Goal: Task Accomplishment & Management: Manage account settings

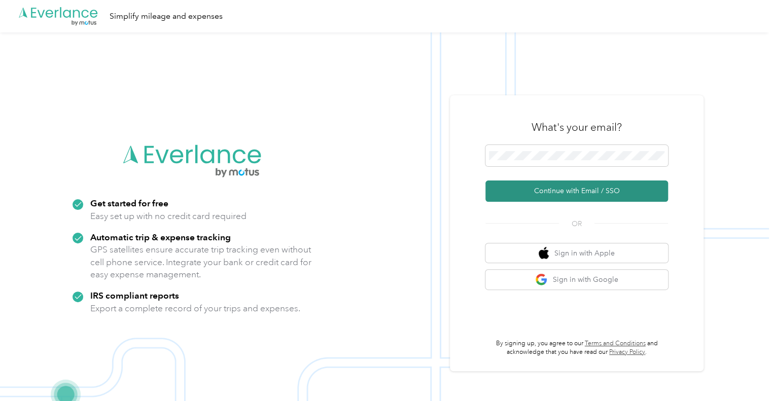
click at [567, 187] on button "Continue with Email / SSO" at bounding box center [577, 191] width 183 height 21
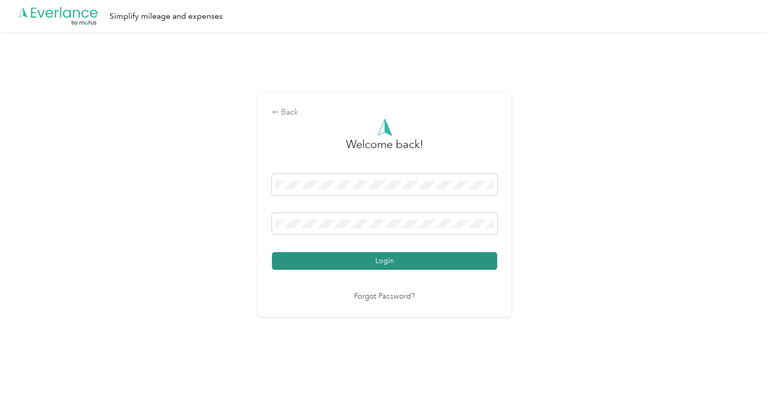
click at [355, 261] on button "Login" at bounding box center [384, 261] width 225 height 18
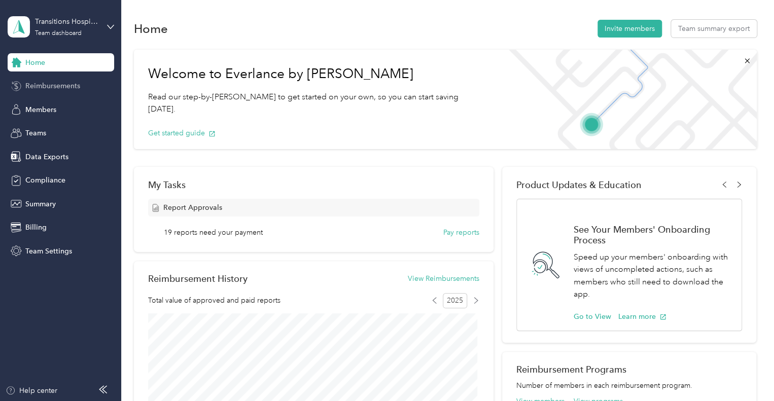
click at [40, 90] on span "Reimbursements" at bounding box center [52, 86] width 55 height 11
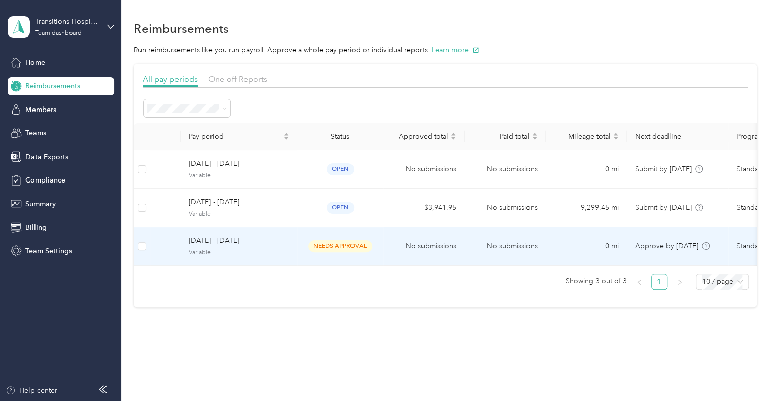
click at [319, 248] on span "needs approval" at bounding box center [340, 246] width 64 height 12
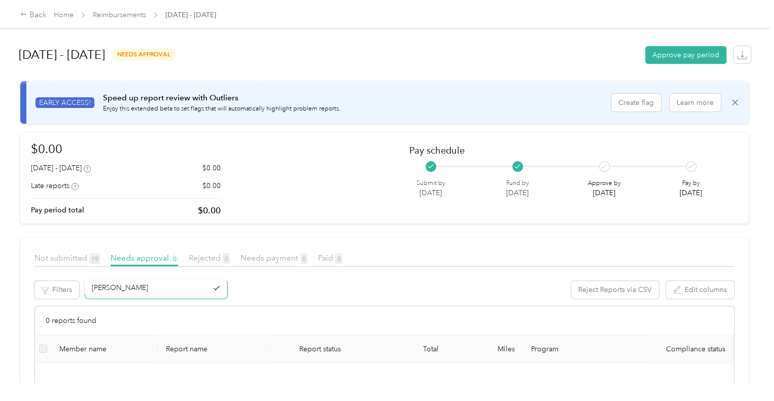
scroll to position [51, 0]
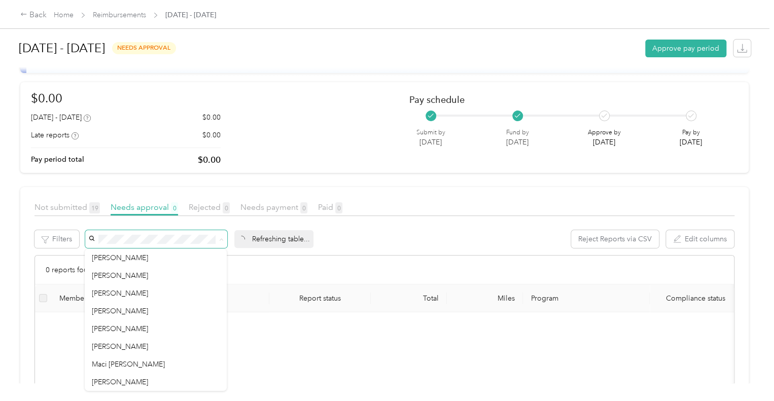
click at [220, 241] on icon at bounding box center [221, 239] width 5 height 5
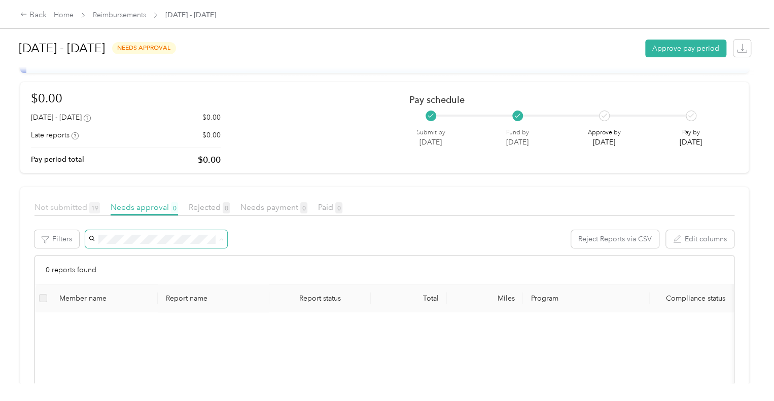
click at [66, 204] on span "Not submitted 19" at bounding box center [66, 207] width 65 height 10
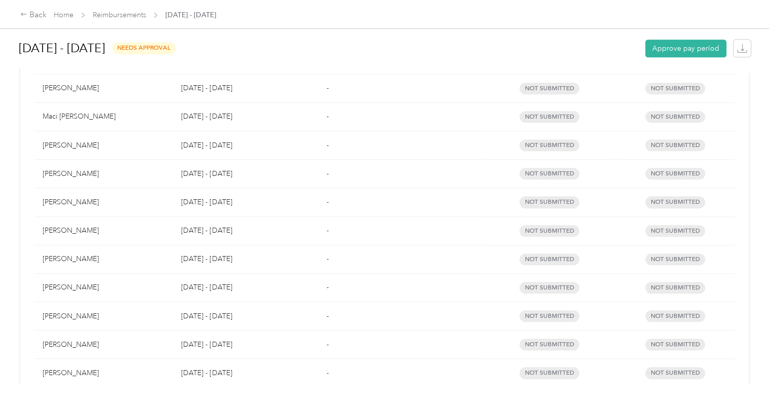
scroll to position [292, 0]
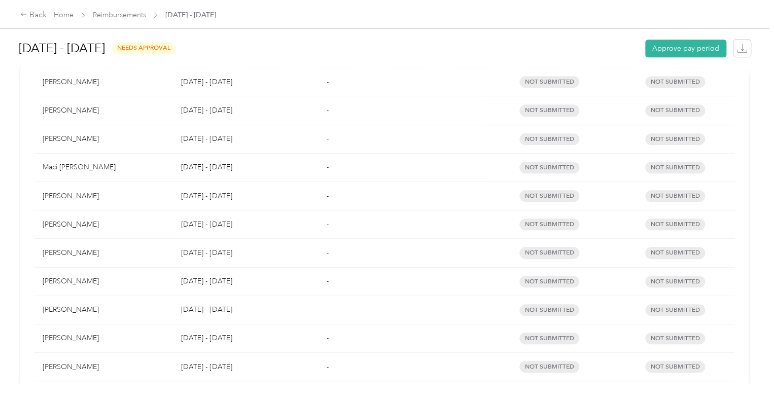
click at [87, 198] on div "[PERSON_NAME]" at bounding box center [104, 196] width 122 height 11
click at [77, 197] on div "[PERSON_NAME]" at bounding box center [104, 196] width 122 height 11
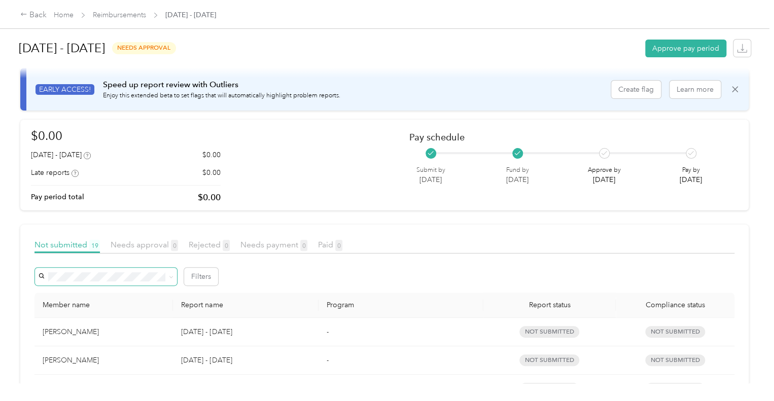
scroll to position [0, 0]
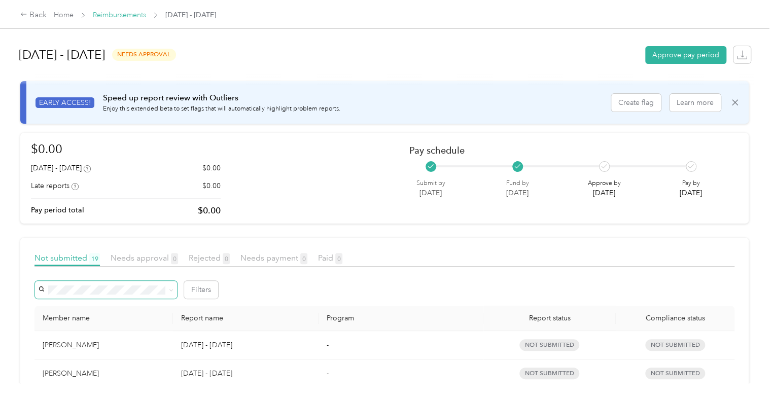
click at [131, 13] on link "Reimbursements" at bounding box center [119, 15] width 53 height 9
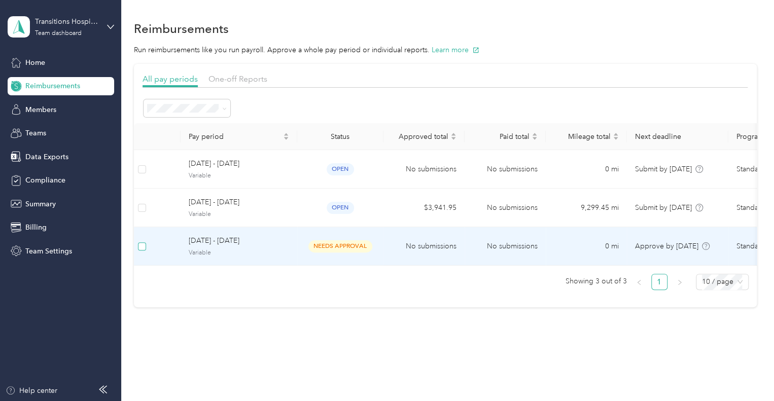
click at [144, 251] on label at bounding box center [142, 246] width 8 height 11
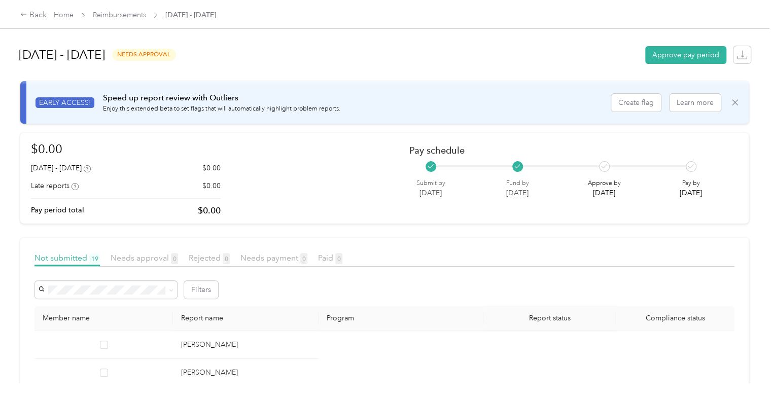
click at [733, 102] on icon at bounding box center [735, 102] width 10 height 10
click at [733, 140] on div "$0.00 [DATE] - [DATE] $0.00 Late reports $0.00 Pay period total $0.00 Pay sched…" at bounding box center [384, 178] width 707 height 77
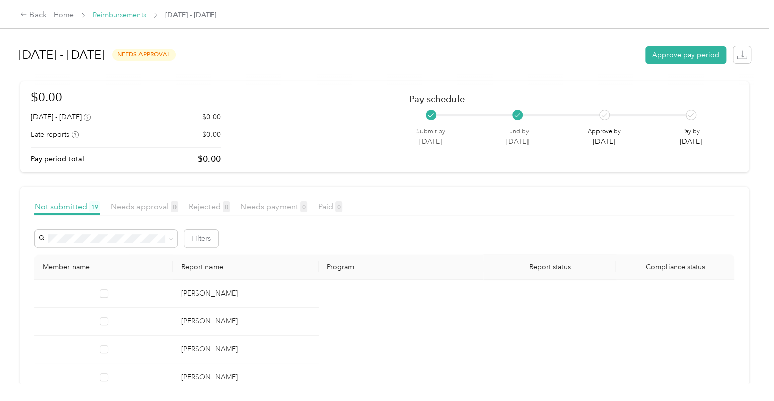
click at [126, 16] on link "Reimbursements" at bounding box center [119, 15] width 53 height 9
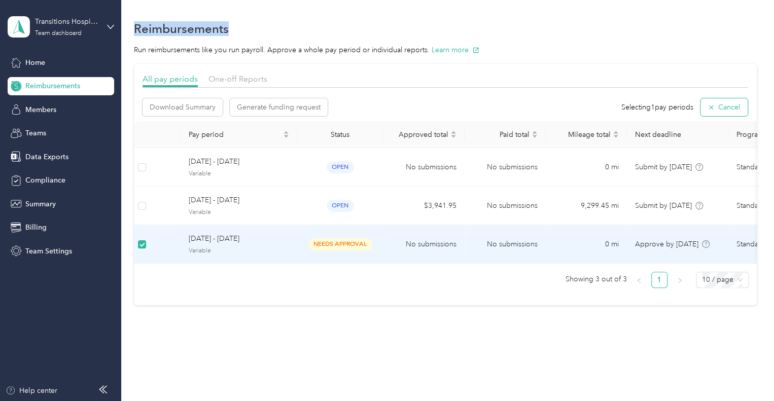
click at [717, 110] on button "Cancel" at bounding box center [724, 107] width 47 height 18
click at [717, 110] on div "Download Summary Generate funding request Selecting 1 pay periods Cancel" at bounding box center [445, 107] width 605 height 18
click at [247, 77] on span "One-off Reports" at bounding box center [238, 79] width 59 height 10
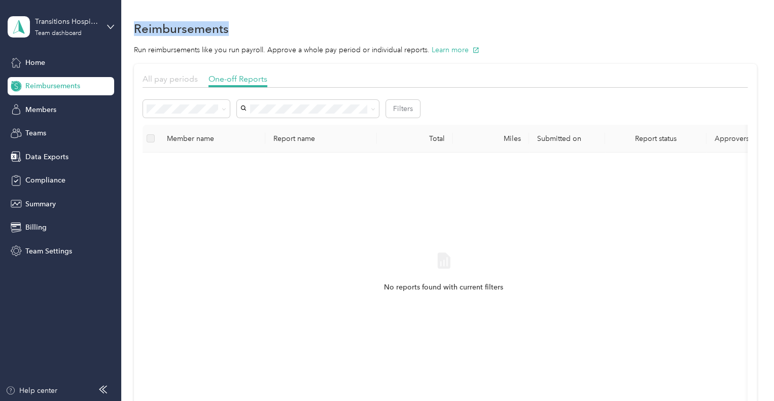
click at [172, 82] on span "All pay periods" at bounding box center [170, 79] width 55 height 10
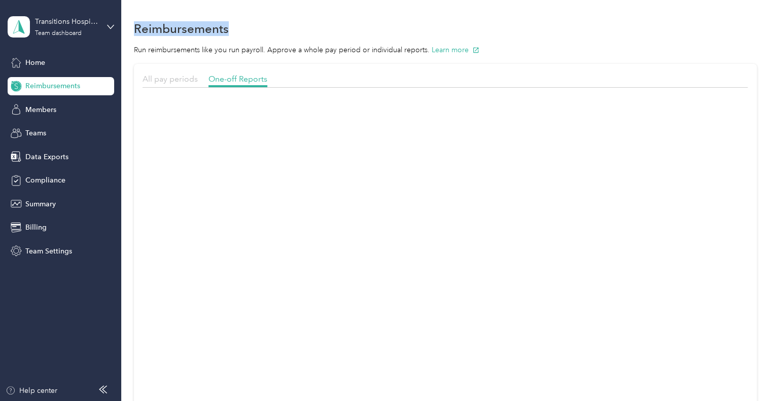
click at [172, 82] on span "All pay periods" at bounding box center [170, 79] width 55 height 10
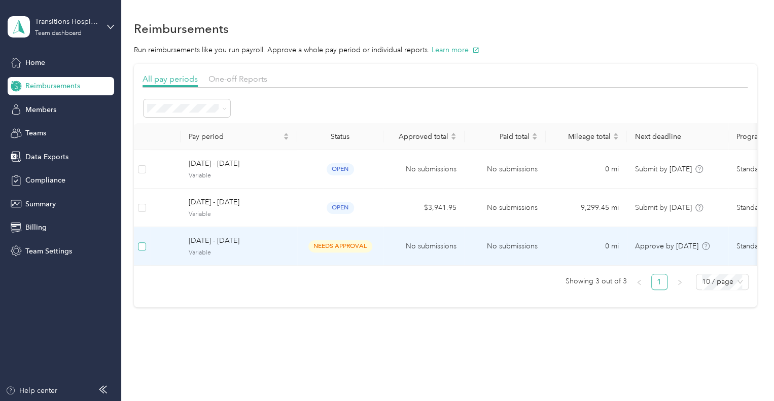
click at [141, 241] on label at bounding box center [142, 246] width 8 height 11
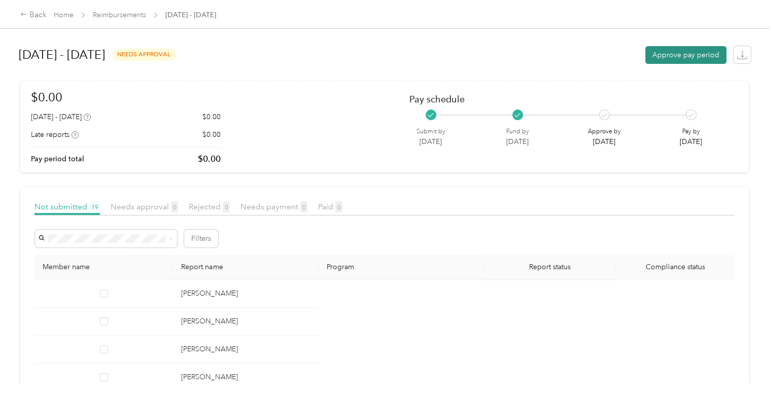
click at [670, 60] on button "Approve pay period" at bounding box center [685, 55] width 81 height 18
click at [675, 52] on button "Approve pay period" at bounding box center [685, 55] width 81 height 18
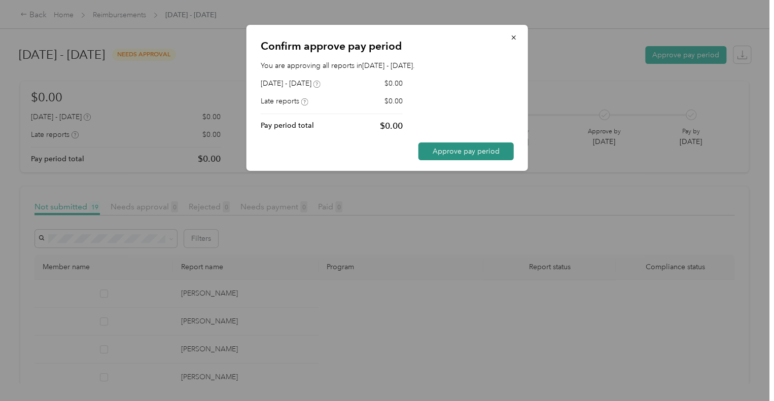
click at [463, 152] on button "Approve pay period" at bounding box center [466, 152] width 95 height 18
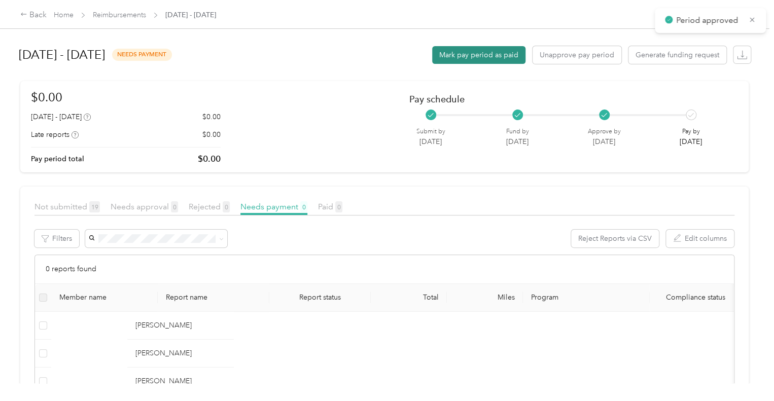
click at [468, 56] on button "Mark pay period as paid" at bounding box center [478, 55] width 93 height 18
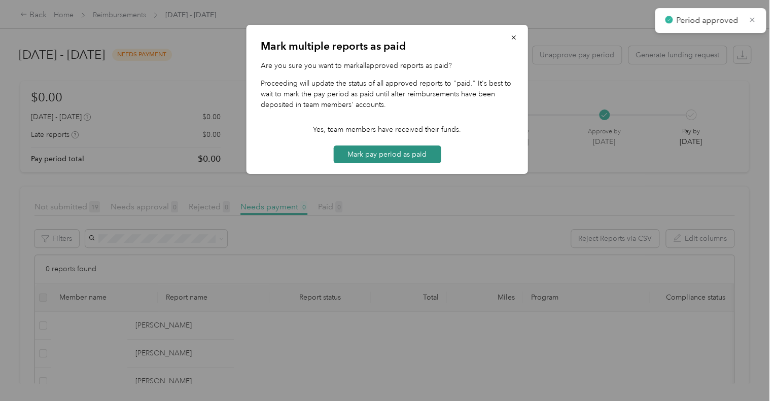
click at [392, 154] on button "Mark pay period as paid" at bounding box center [387, 155] width 108 height 18
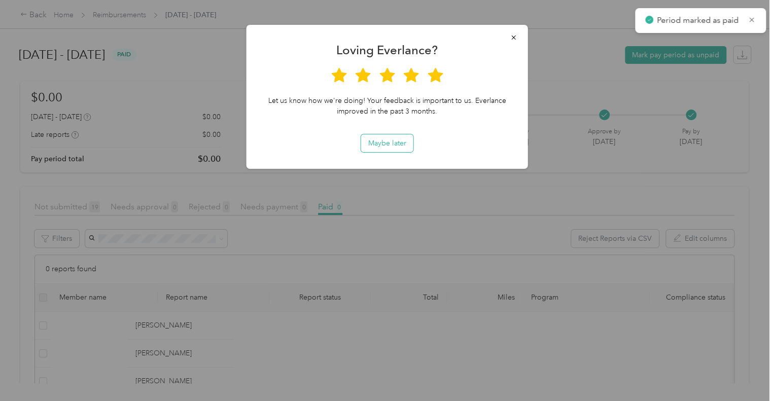
drag, startPoint x: 383, startPoint y: 144, endPoint x: 404, endPoint y: 146, distance: 20.9
click at [384, 144] on button "Maybe later" at bounding box center [387, 143] width 52 height 18
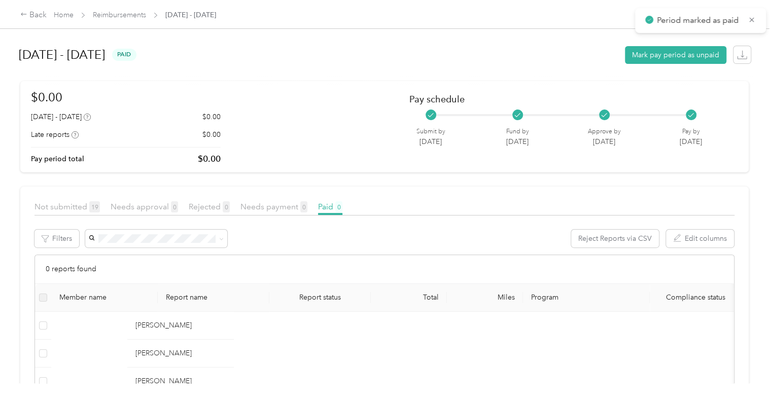
click at [389, 147] on button "Maybe later" at bounding box center [387, 143] width 52 height 18
click at [120, 15] on link "Reimbursements" at bounding box center [119, 15] width 53 height 9
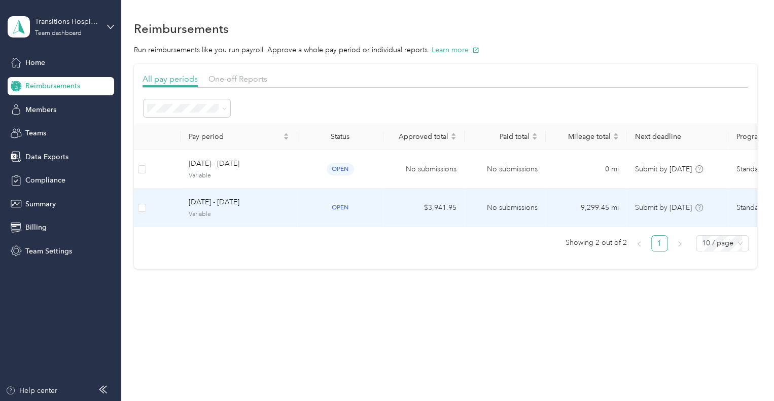
click at [243, 209] on div "[DATE] - [DATE] Variable" at bounding box center [239, 208] width 100 height 22
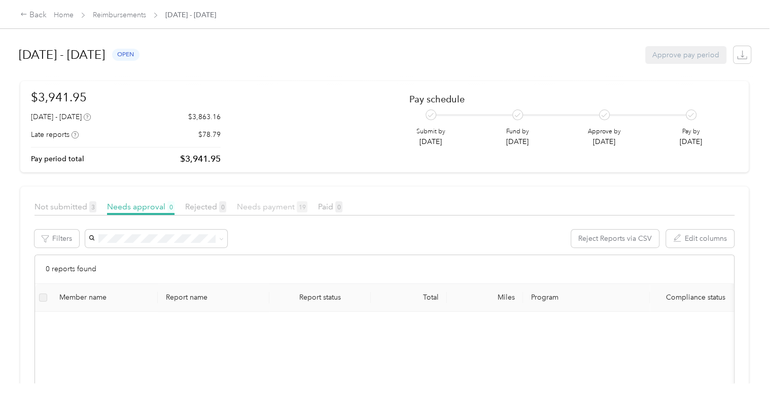
click at [248, 209] on span "Needs payment 19" at bounding box center [272, 207] width 71 height 10
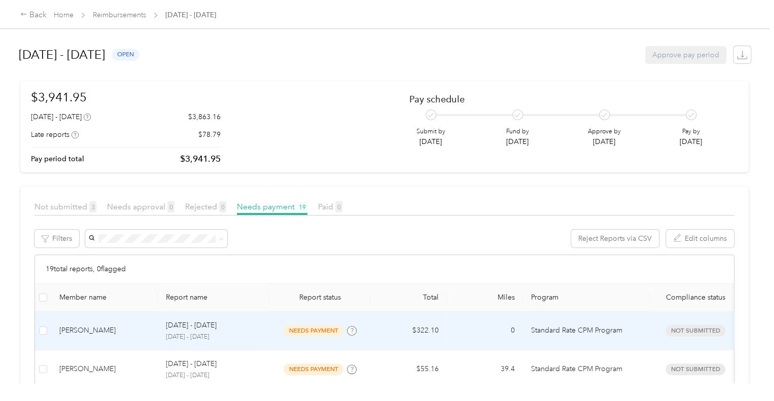
click at [291, 334] on span "needs payment" at bounding box center [314, 331] width 60 height 12
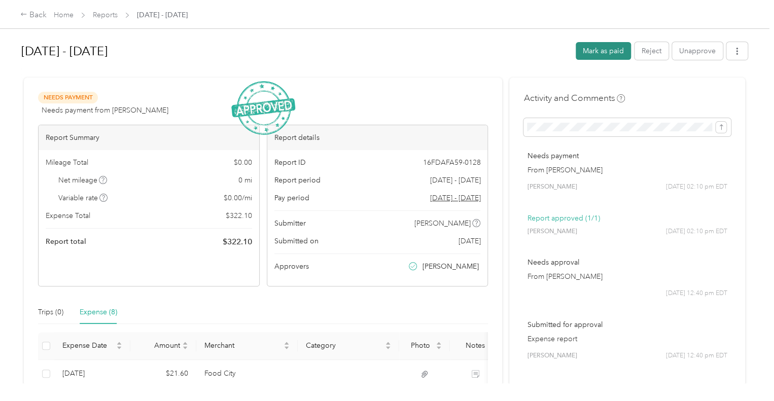
click at [609, 49] on button "Mark as paid" at bounding box center [603, 51] width 55 height 18
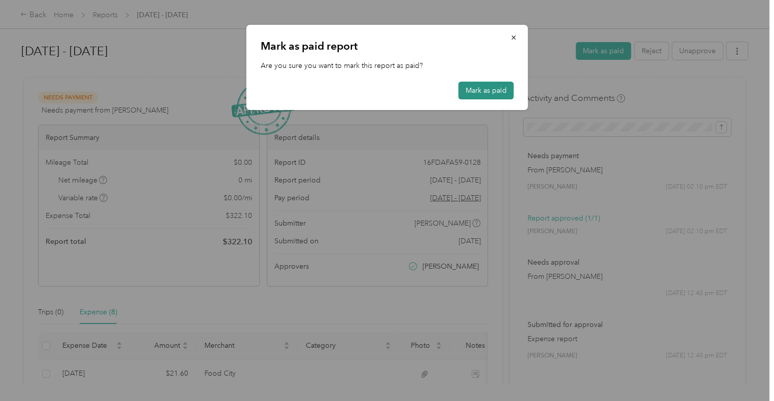
click at [485, 87] on button "Mark as paid" at bounding box center [486, 91] width 55 height 18
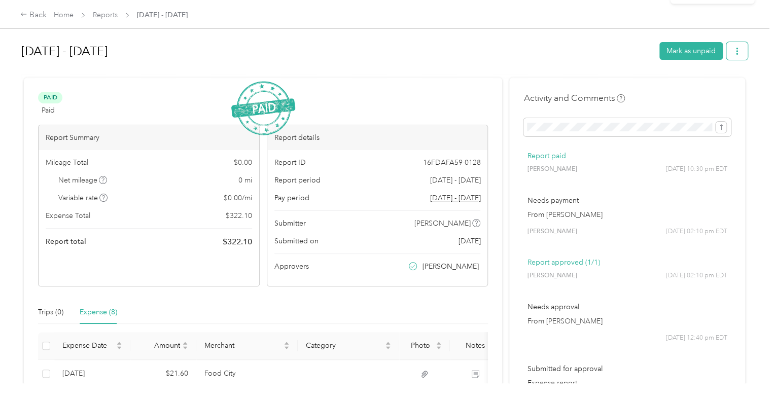
click at [734, 54] on icon "button" at bounding box center [737, 51] width 7 height 7
click at [715, 87] on span "Download" at bounding box center [705, 88] width 33 height 11
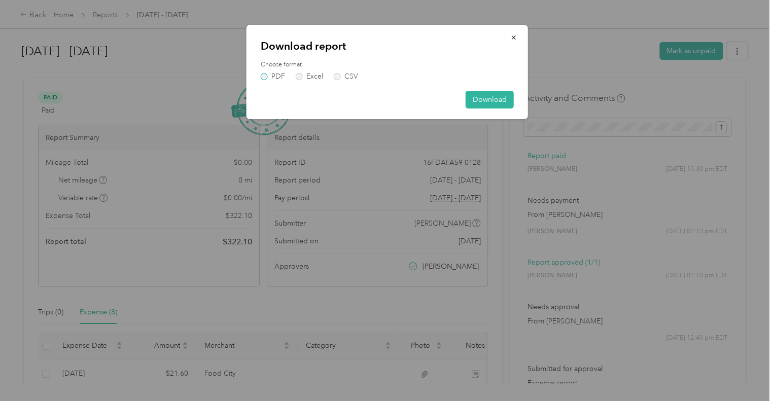
click at [267, 77] on label "PDF" at bounding box center [273, 76] width 24 height 7
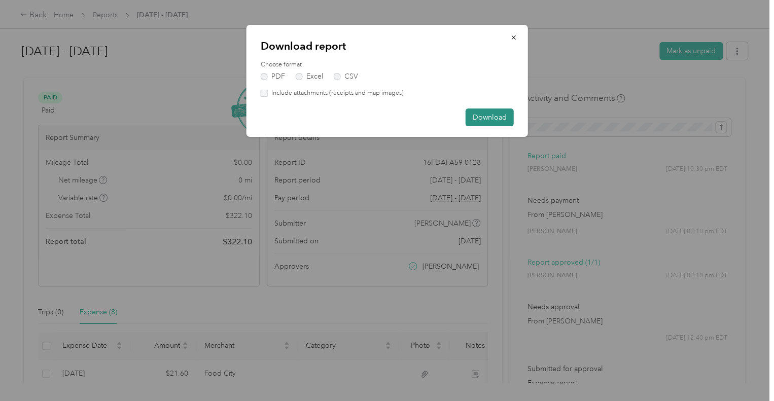
click at [483, 122] on button "Download" at bounding box center [490, 118] width 48 height 18
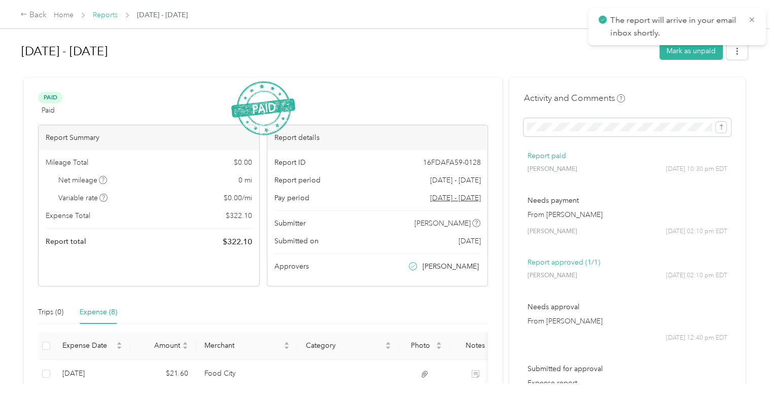
click at [103, 16] on link "Reports" at bounding box center [105, 15] width 25 height 9
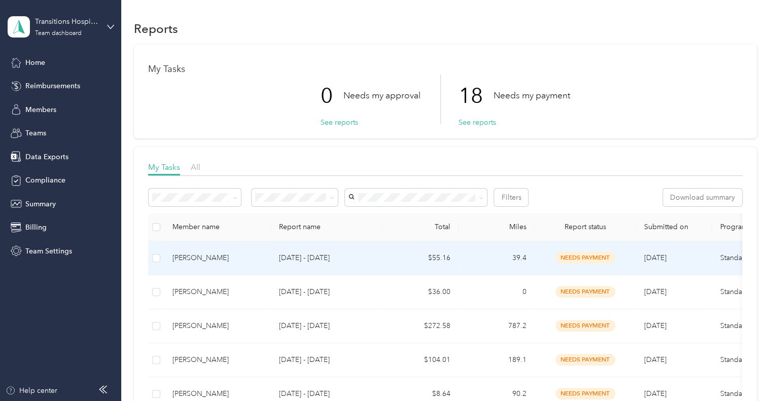
click at [360, 259] on p "[DATE] - [DATE]" at bounding box center [326, 258] width 95 height 11
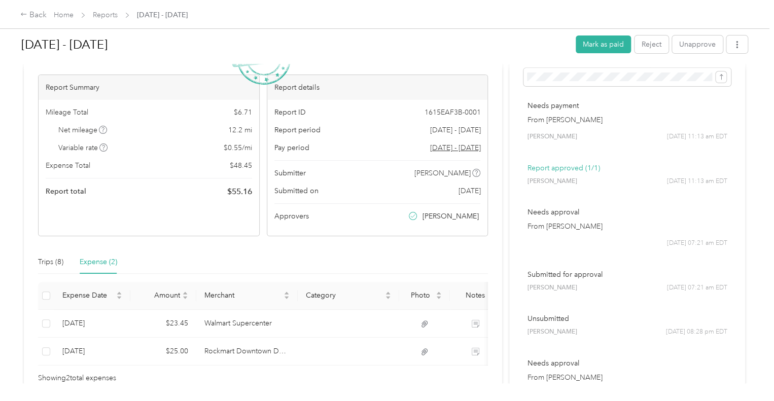
scroll to position [51, 0]
click at [592, 47] on button "Mark as paid" at bounding box center [603, 45] width 55 height 18
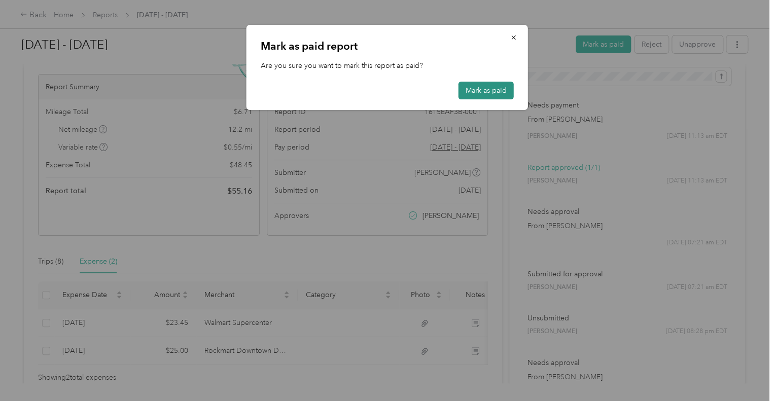
click at [485, 89] on button "Mark as paid" at bounding box center [486, 91] width 55 height 18
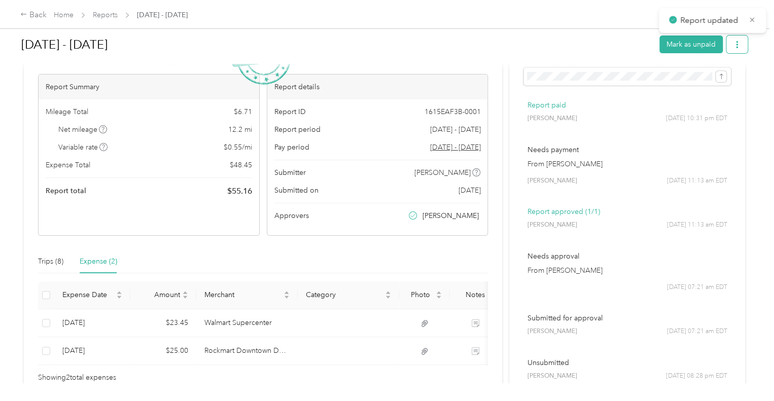
click at [734, 48] on icon "button" at bounding box center [737, 44] width 7 height 7
click at [734, 48] on span "button" at bounding box center [737, 44] width 7 height 9
click at [692, 82] on span "Download" at bounding box center [705, 81] width 33 height 11
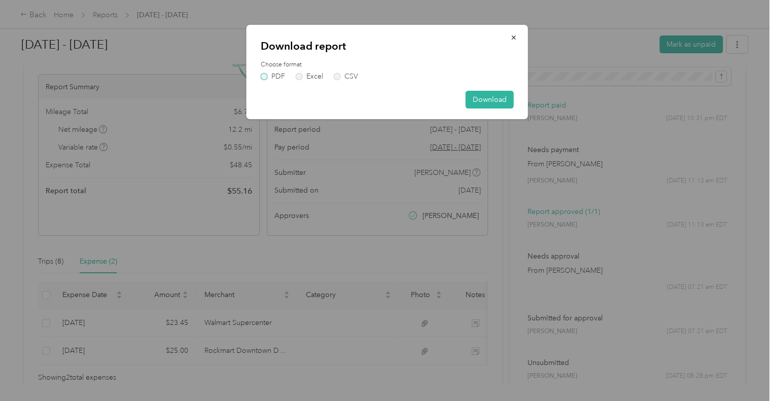
click at [263, 79] on label "PDF" at bounding box center [273, 76] width 24 height 7
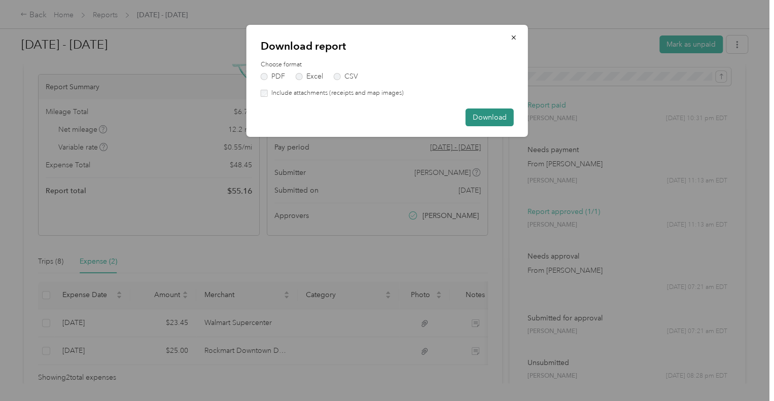
click at [478, 116] on button "Download" at bounding box center [490, 118] width 48 height 18
click at [478, 116] on button "Download" at bounding box center [484, 118] width 59 height 18
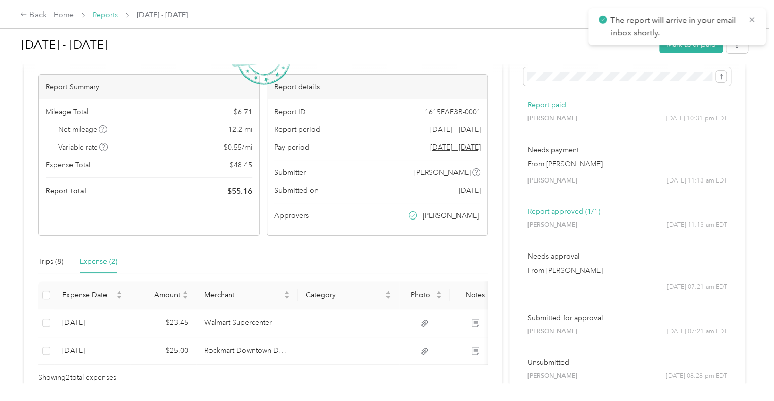
click at [101, 18] on link "Reports" at bounding box center [105, 15] width 25 height 9
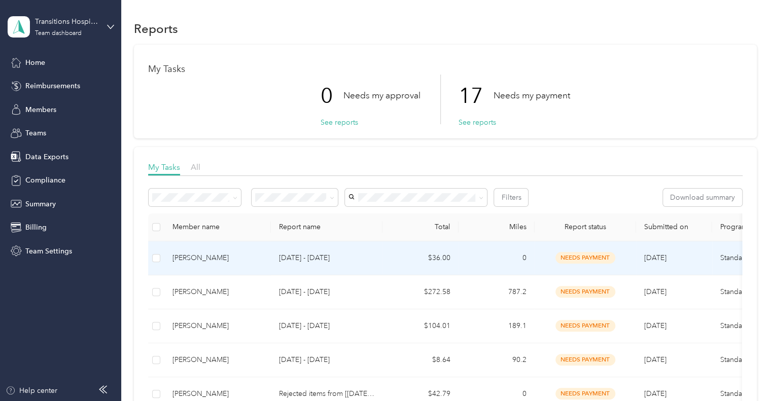
click at [193, 256] on div "[PERSON_NAME]" at bounding box center [217, 258] width 90 height 11
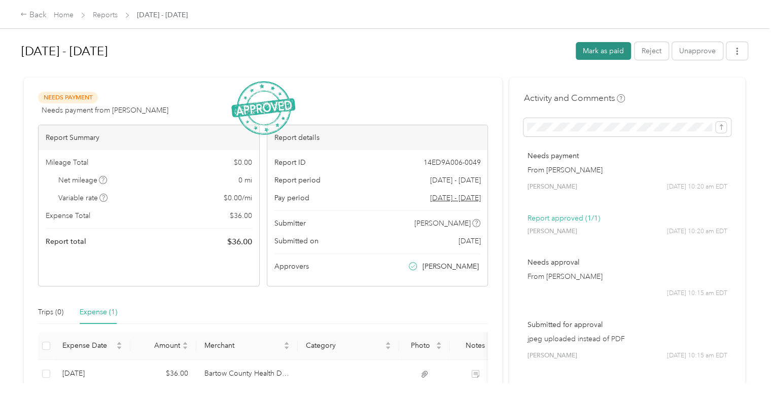
click at [592, 52] on button "Mark as paid" at bounding box center [603, 51] width 55 height 18
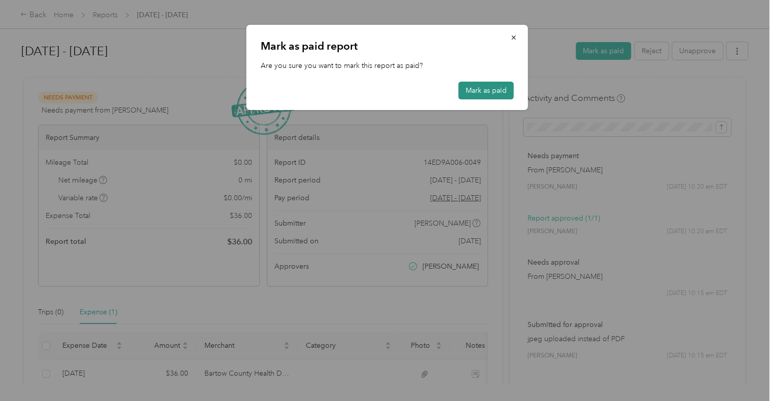
click at [479, 91] on button "Mark as paid" at bounding box center [486, 91] width 55 height 18
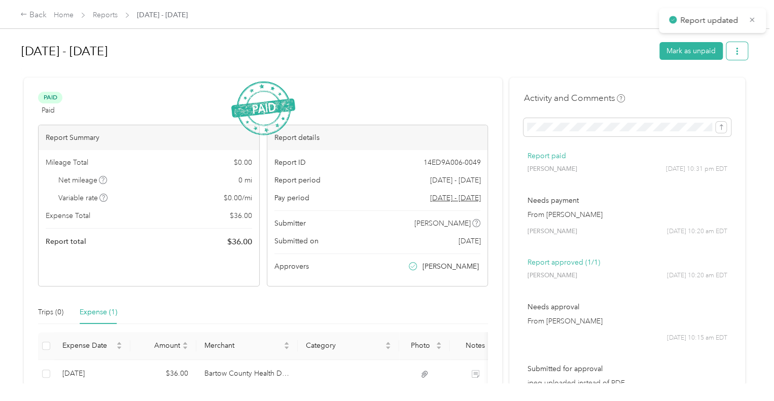
click at [734, 53] on icon "button" at bounding box center [737, 51] width 7 height 7
click at [738, 52] on button "button" at bounding box center [737, 51] width 21 height 18
click at [737, 56] on button "button" at bounding box center [737, 51] width 21 height 18
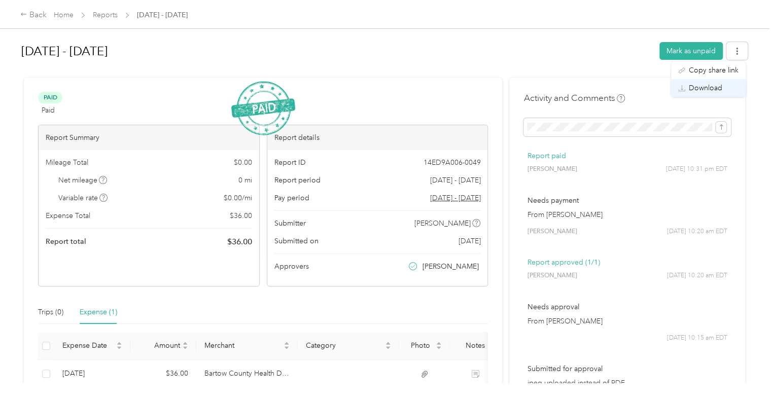
click at [721, 88] on span "Download" at bounding box center [705, 88] width 33 height 11
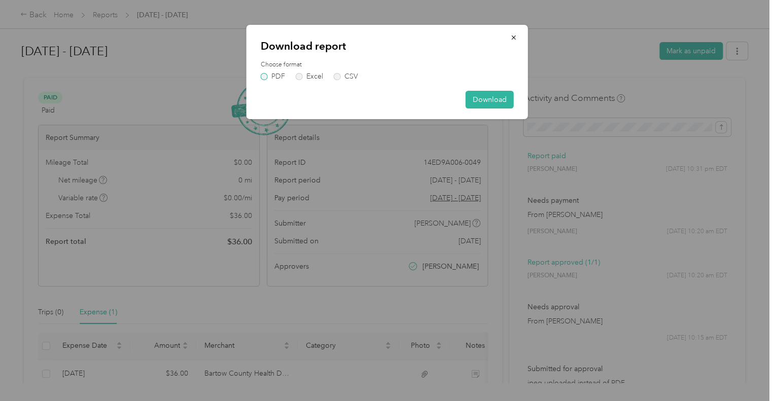
click at [263, 75] on label "PDF" at bounding box center [273, 76] width 24 height 7
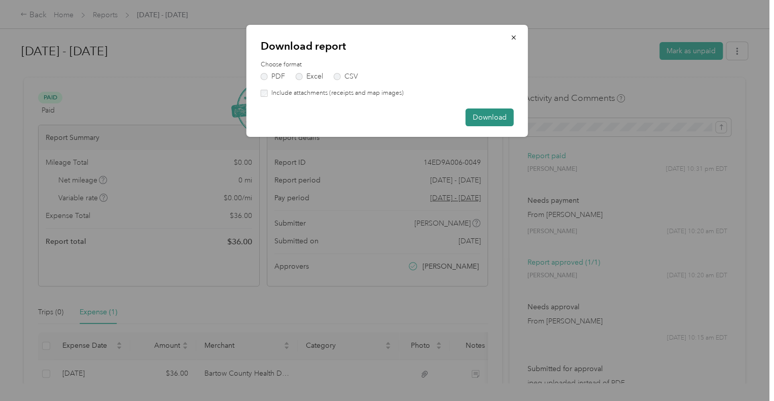
click at [500, 116] on button "Download" at bounding box center [490, 118] width 48 height 18
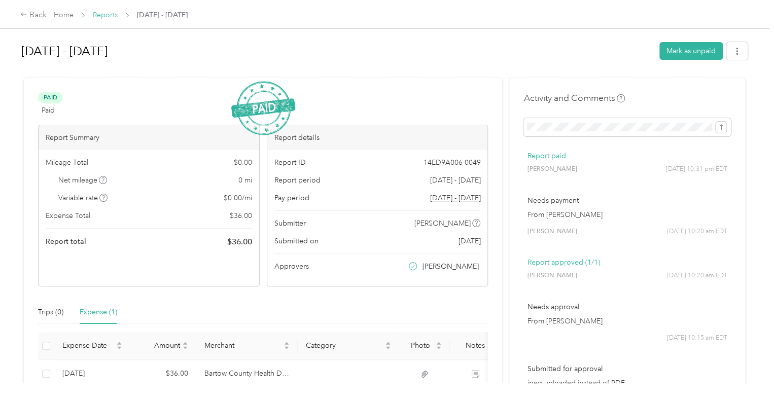
click at [100, 16] on link "Reports" at bounding box center [105, 15] width 25 height 9
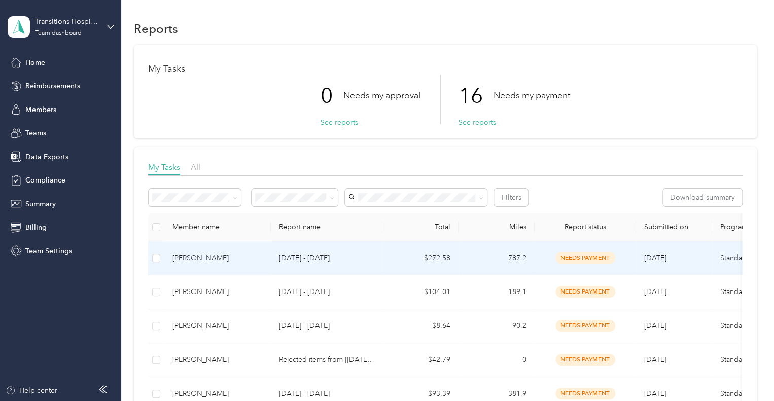
click at [323, 261] on p "[DATE] - [DATE]" at bounding box center [326, 258] width 95 height 11
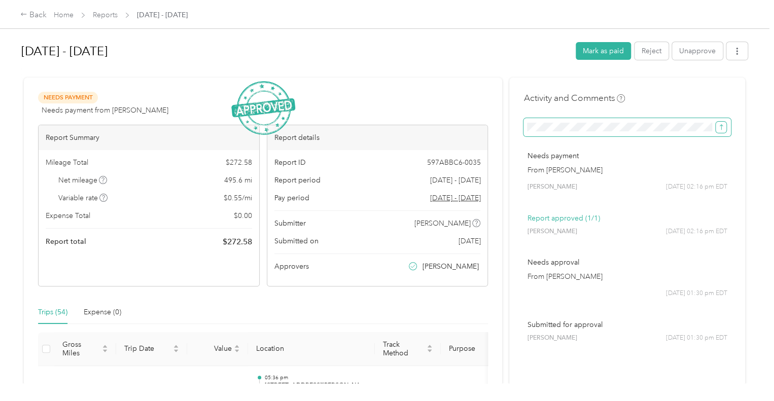
click at [716, 128] on button "submit" at bounding box center [721, 127] width 11 height 11
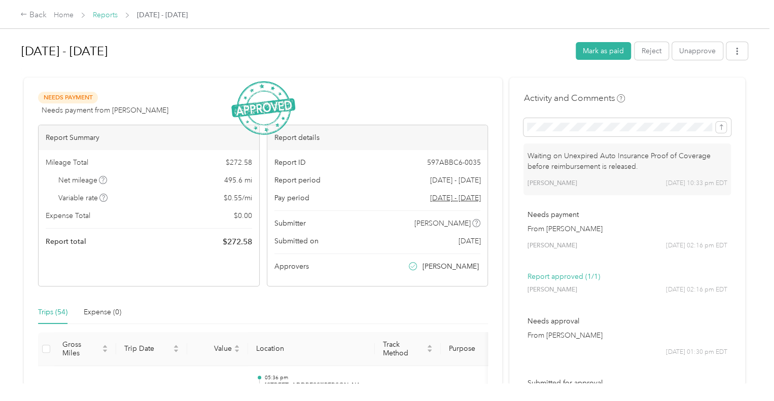
click at [100, 19] on link "Reports" at bounding box center [105, 15] width 25 height 9
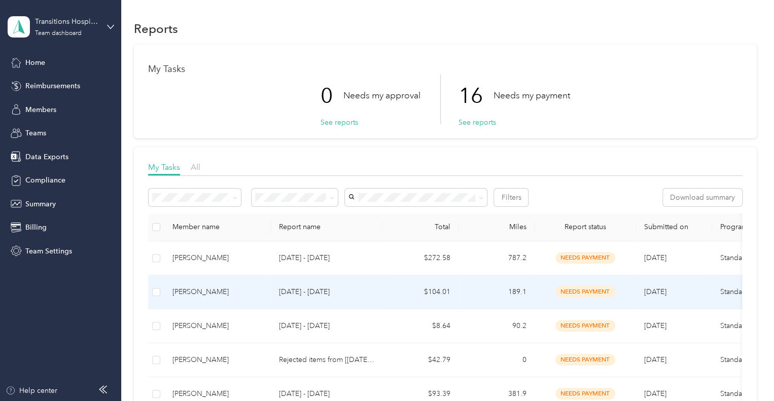
click at [191, 289] on div "[PERSON_NAME]" at bounding box center [217, 292] width 90 height 11
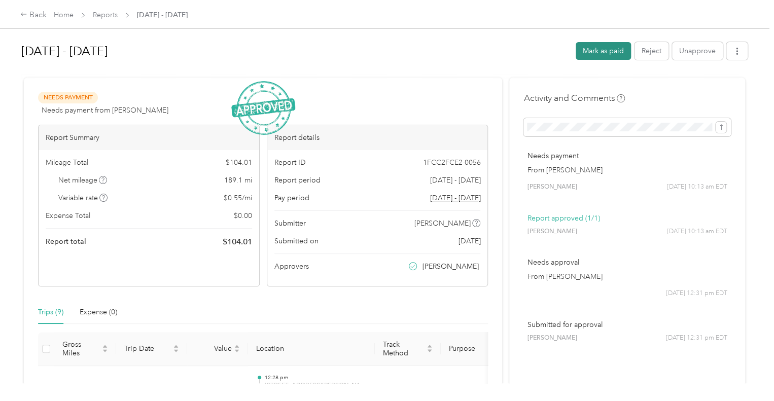
click at [596, 48] on button "Mark as paid" at bounding box center [603, 51] width 55 height 18
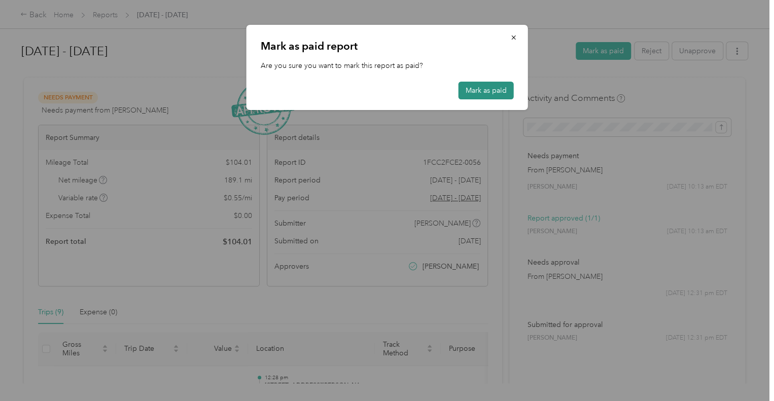
click at [499, 98] on button "Mark as paid" at bounding box center [486, 91] width 55 height 18
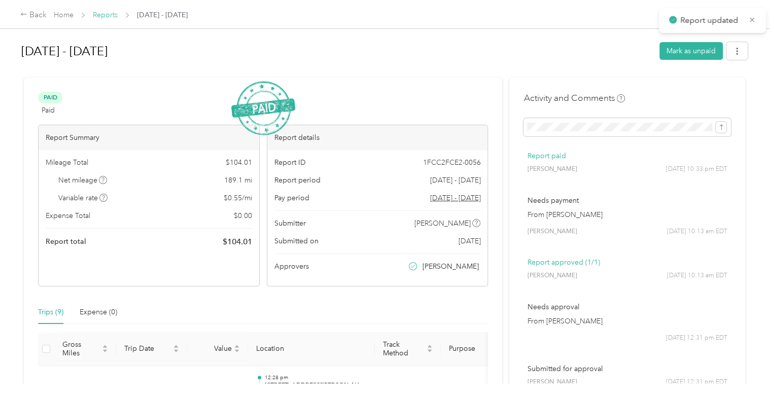
click at [102, 14] on link "Reports" at bounding box center [105, 15] width 25 height 9
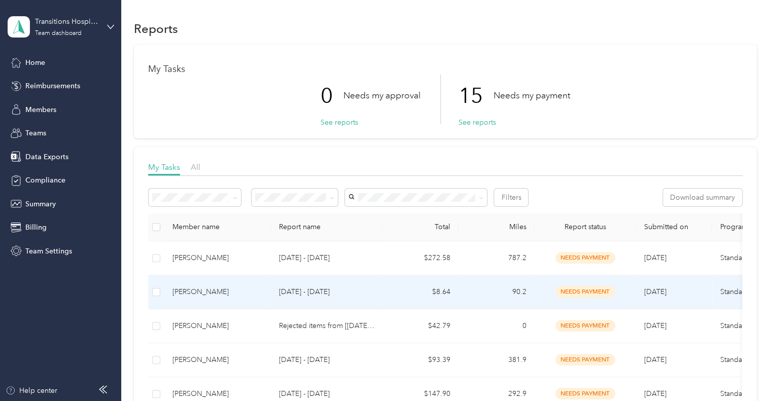
click at [245, 294] on div "[PERSON_NAME]" at bounding box center [217, 292] width 90 height 11
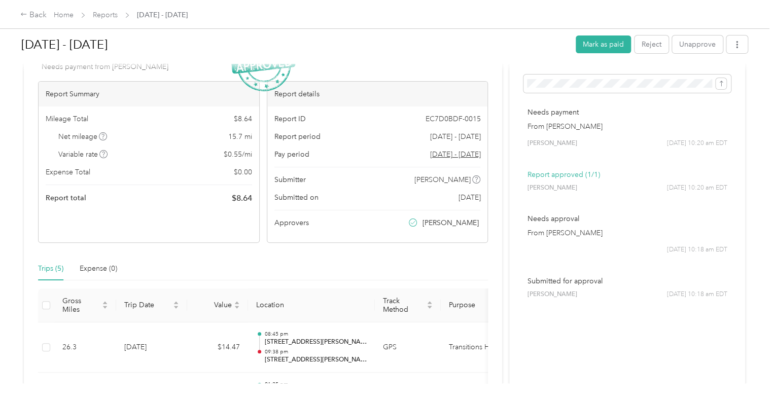
scroll to position [152, 0]
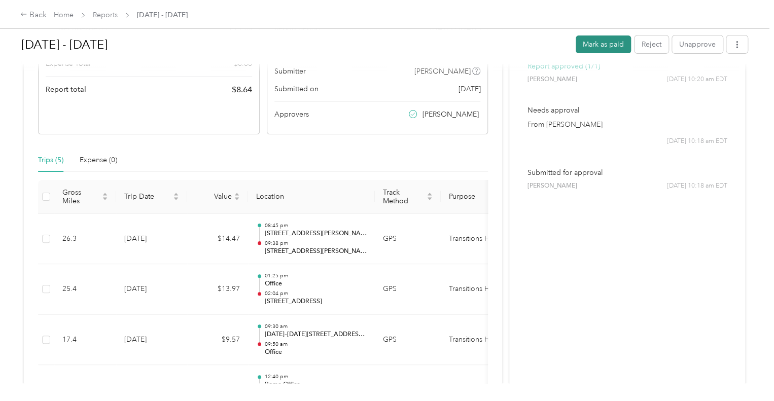
click at [616, 48] on button "Mark as paid" at bounding box center [603, 45] width 55 height 18
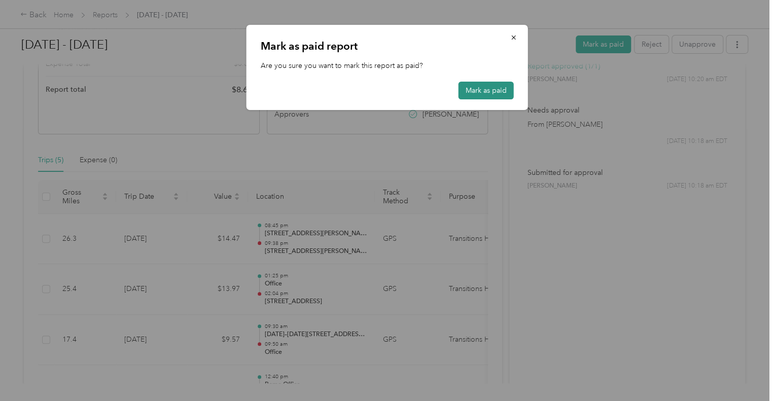
click at [491, 92] on button "Mark as paid" at bounding box center [486, 91] width 55 height 18
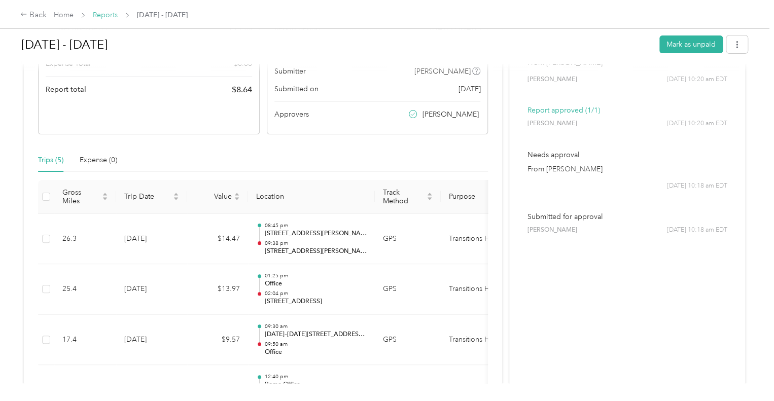
click at [110, 15] on link "Reports" at bounding box center [105, 15] width 25 height 9
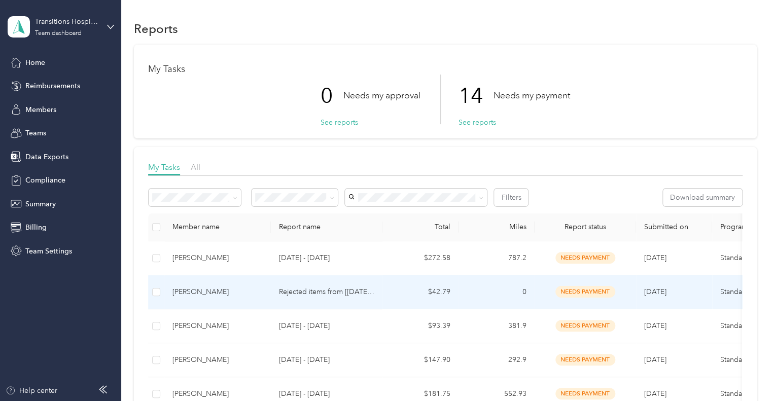
click at [328, 295] on p "Rejected items from [[DATE] - [DATE]]" at bounding box center [326, 292] width 95 height 11
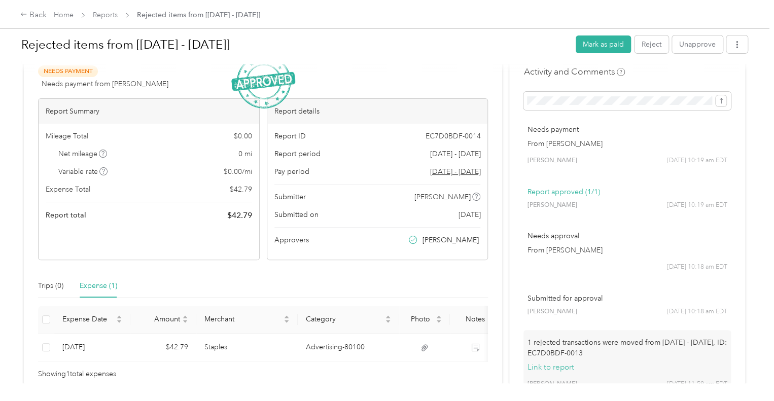
scroll to position [101, 0]
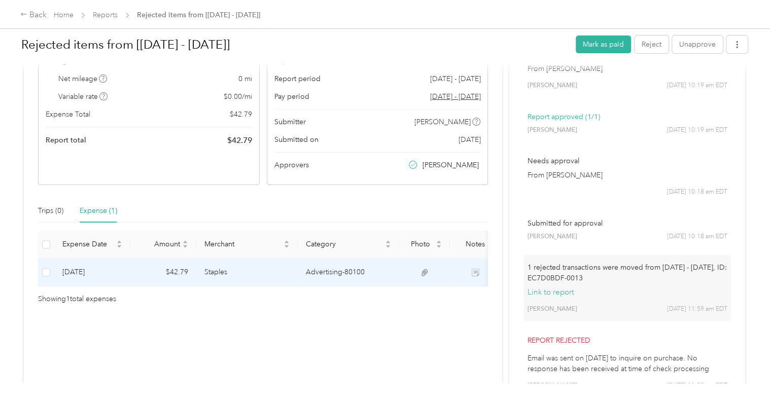
click at [318, 270] on td "Advertising-80100" at bounding box center [348, 273] width 101 height 28
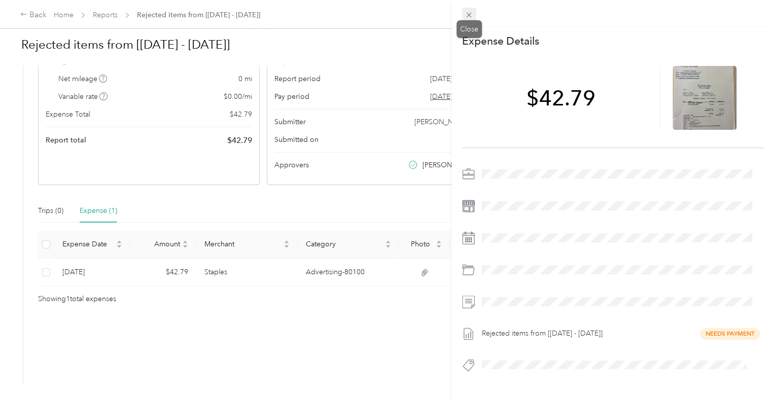
click at [473, 18] on icon at bounding box center [469, 15] width 9 height 9
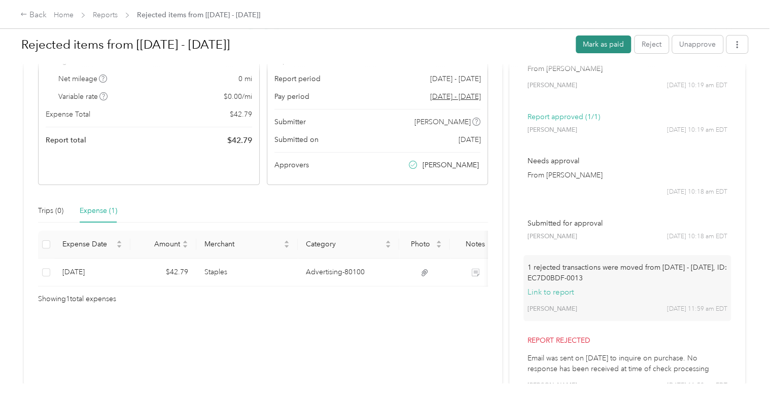
click at [609, 46] on button "Mark as paid" at bounding box center [603, 45] width 55 height 18
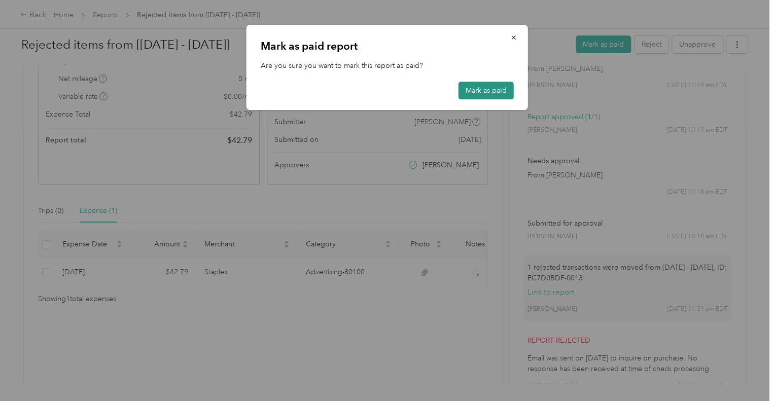
click at [500, 87] on button "Mark as paid" at bounding box center [486, 91] width 55 height 18
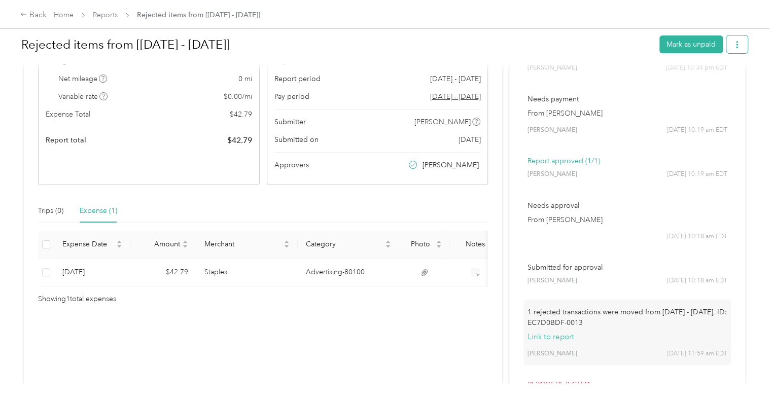
click at [736, 44] on icon "button" at bounding box center [737, 44] width 7 height 7
click at [705, 78] on span "Download" at bounding box center [705, 81] width 33 height 11
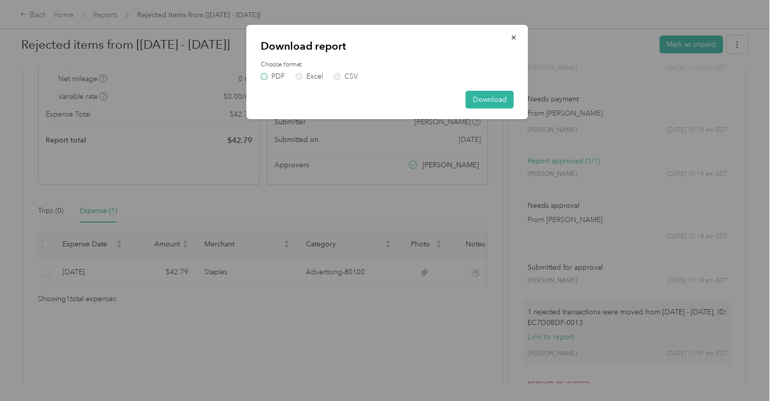
click at [264, 73] on label "PDF" at bounding box center [273, 76] width 24 height 7
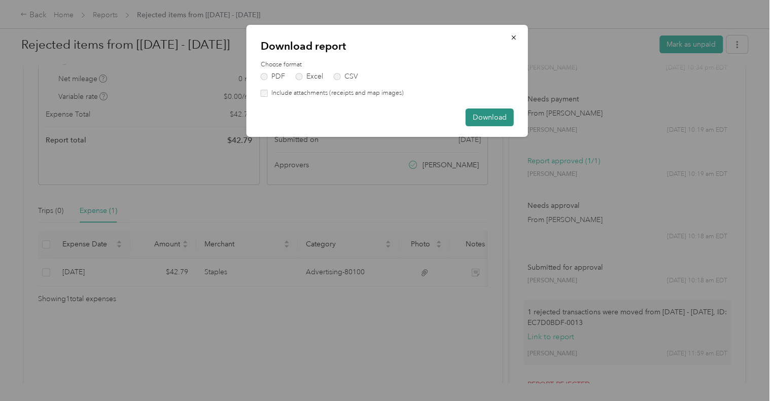
click at [470, 119] on button "Download" at bounding box center [490, 118] width 48 height 18
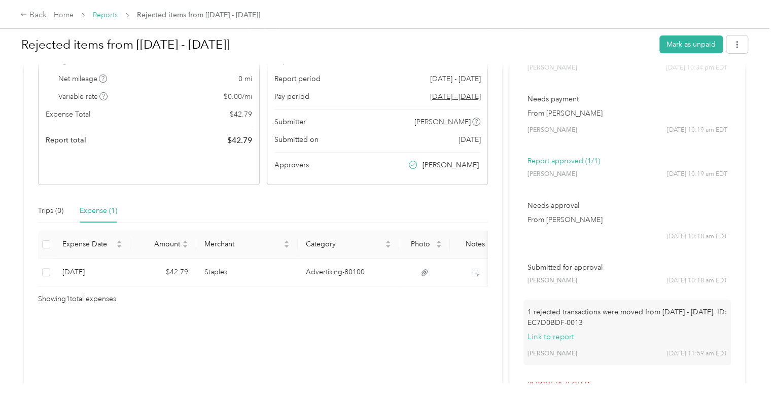
click at [109, 12] on link "Reports" at bounding box center [105, 15] width 25 height 9
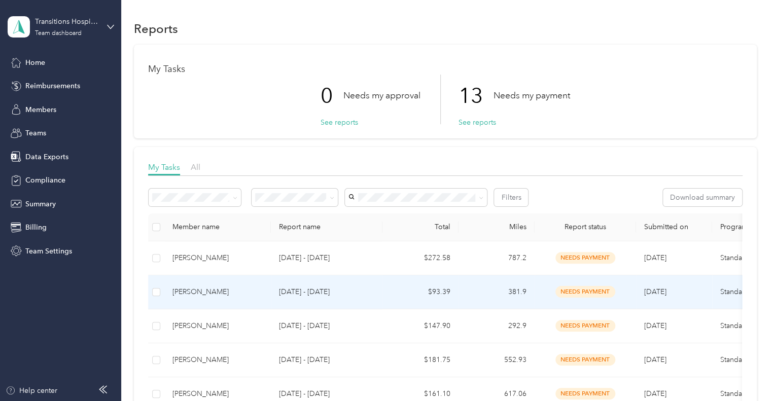
click at [205, 292] on div "[PERSON_NAME]" at bounding box center [217, 292] width 90 height 11
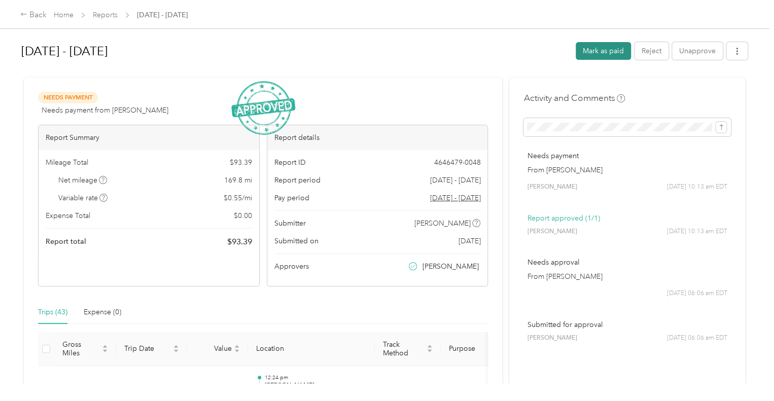
click at [607, 49] on button "Mark as paid" at bounding box center [603, 51] width 55 height 18
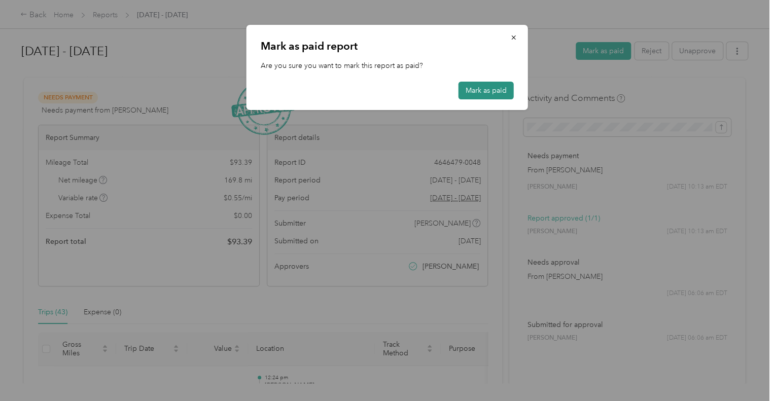
click at [503, 83] on button "Mark as paid" at bounding box center [486, 91] width 55 height 18
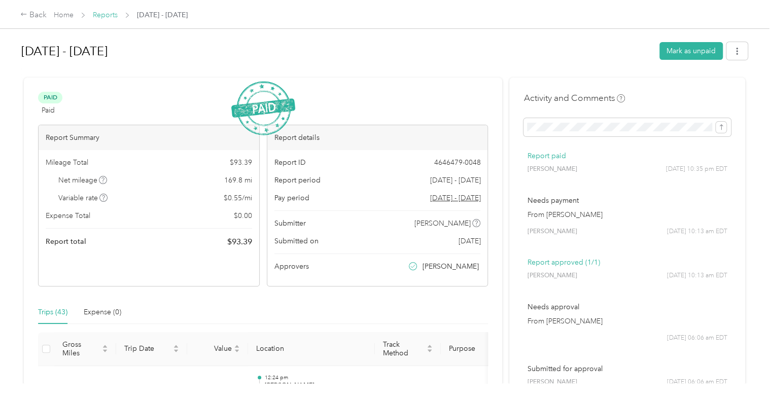
click at [101, 15] on link "Reports" at bounding box center [105, 15] width 25 height 9
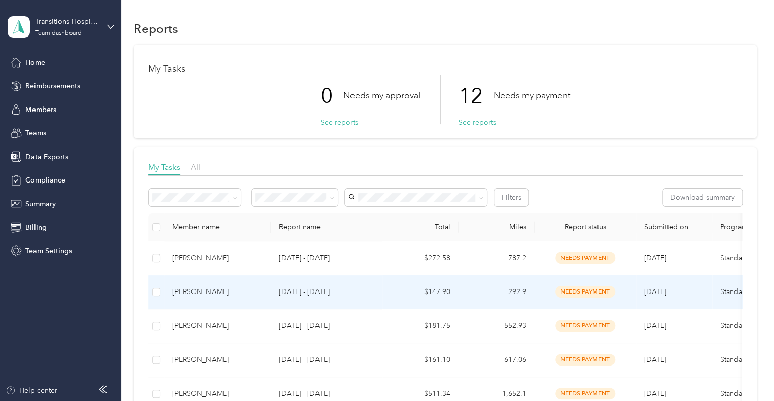
click at [189, 296] on div "[PERSON_NAME]" at bounding box center [217, 292] width 90 height 11
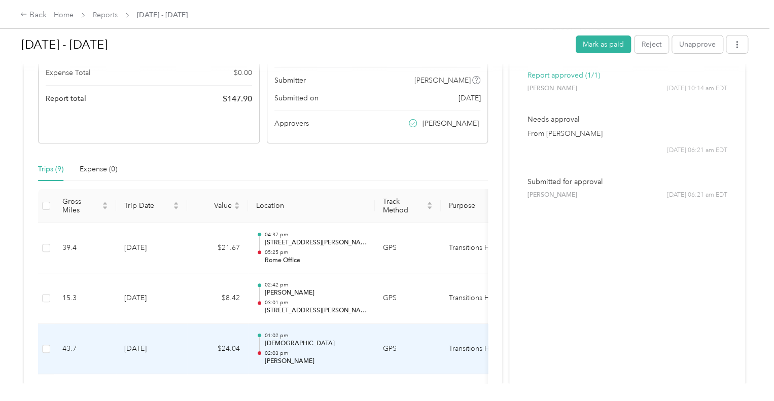
scroll to position [51, 0]
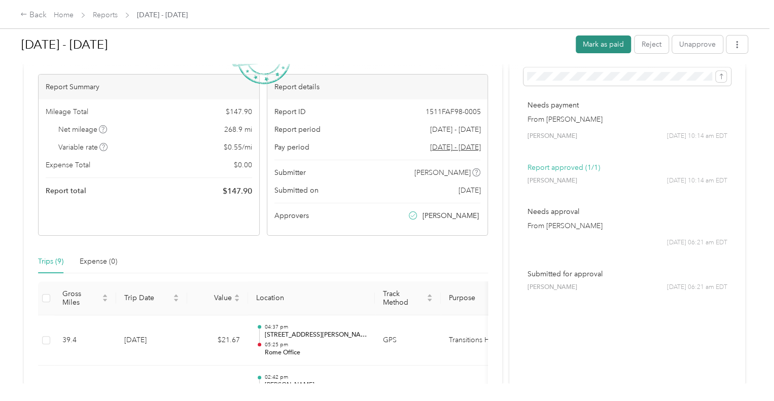
click at [586, 42] on button "Mark as paid" at bounding box center [603, 45] width 55 height 18
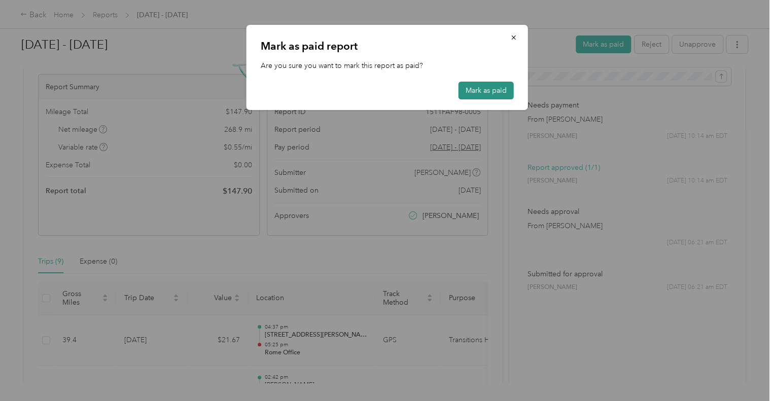
click at [499, 93] on button "Mark as paid" at bounding box center [486, 91] width 55 height 18
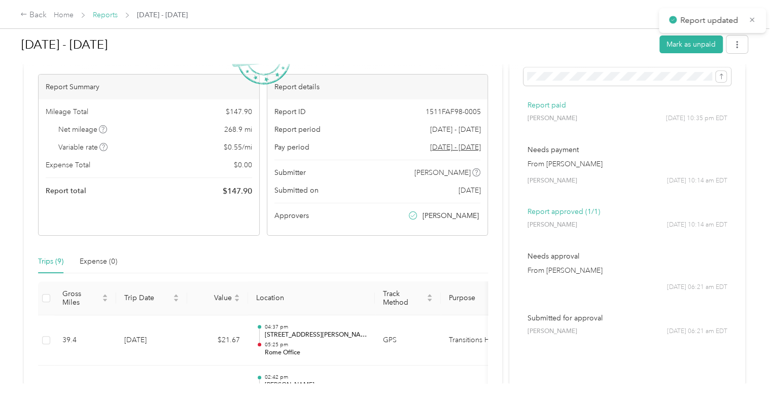
click at [111, 14] on link "Reports" at bounding box center [105, 15] width 25 height 9
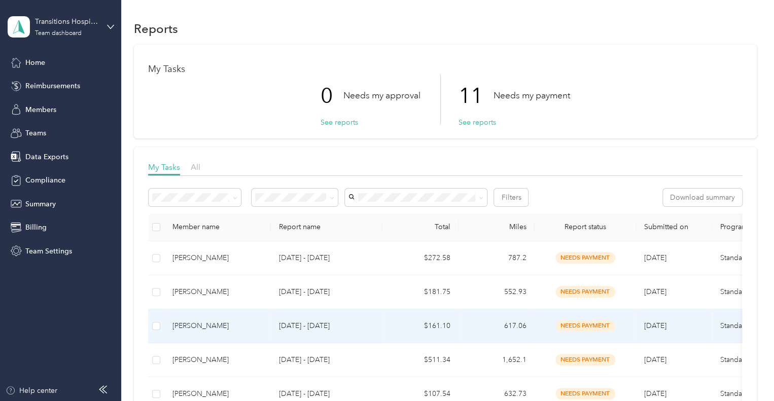
click at [350, 325] on p "[DATE] - [DATE]" at bounding box center [326, 326] width 95 height 11
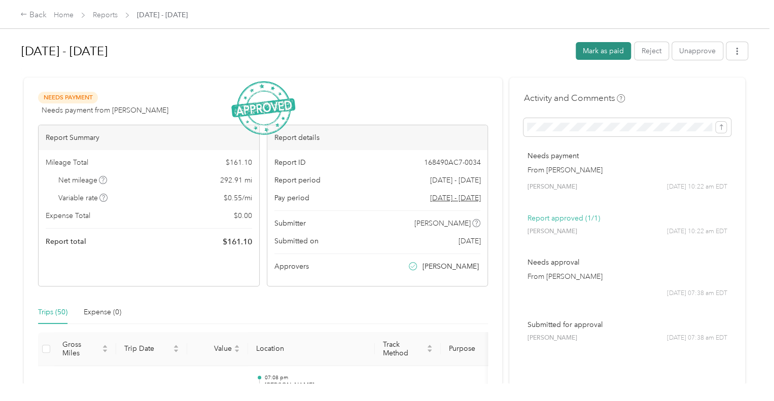
click at [582, 55] on button "Mark as paid" at bounding box center [603, 51] width 55 height 18
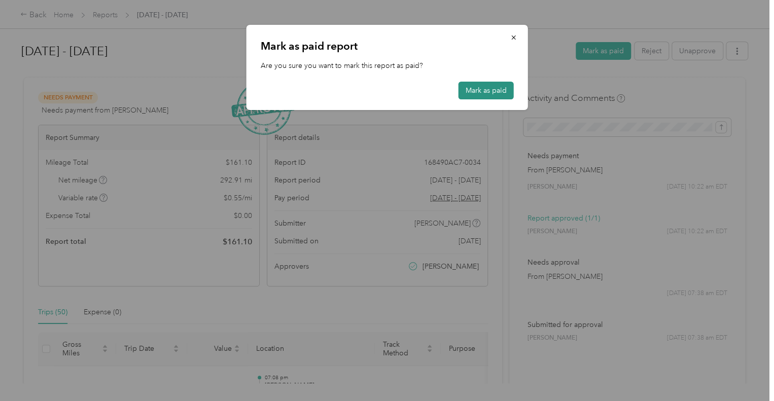
click at [493, 86] on button "Mark as paid" at bounding box center [486, 91] width 55 height 18
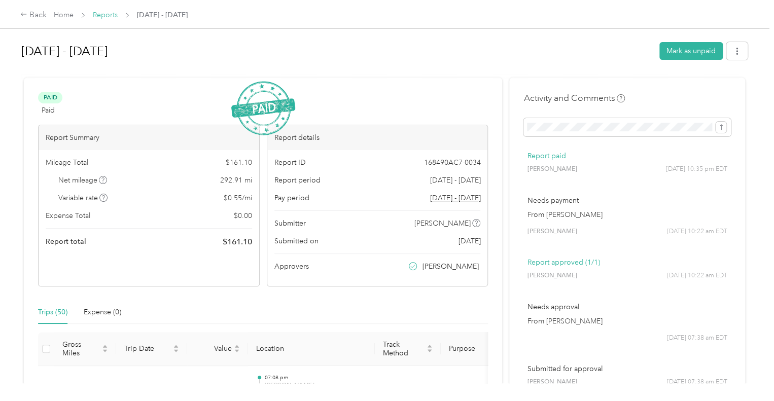
click at [106, 17] on link "Reports" at bounding box center [105, 15] width 25 height 9
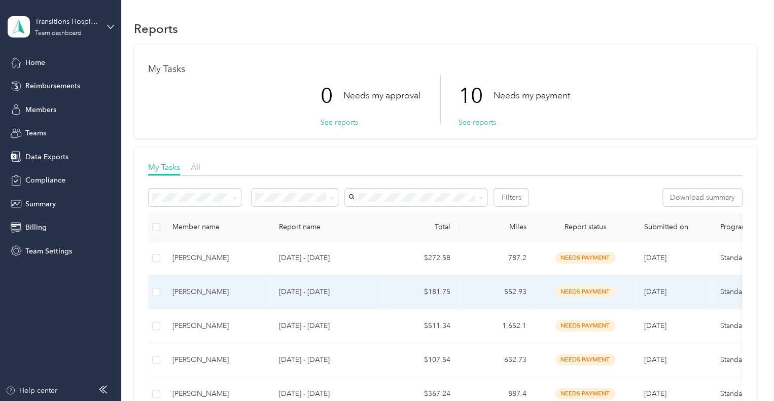
click at [229, 300] on td "[PERSON_NAME]" at bounding box center [217, 292] width 107 height 34
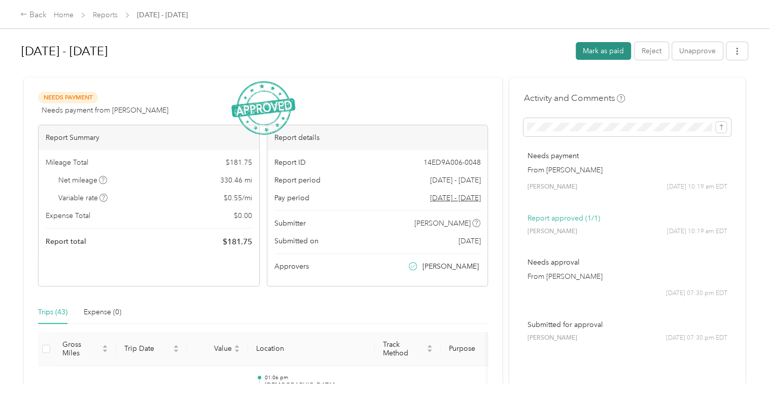
click at [605, 51] on button "Mark as paid" at bounding box center [603, 51] width 55 height 18
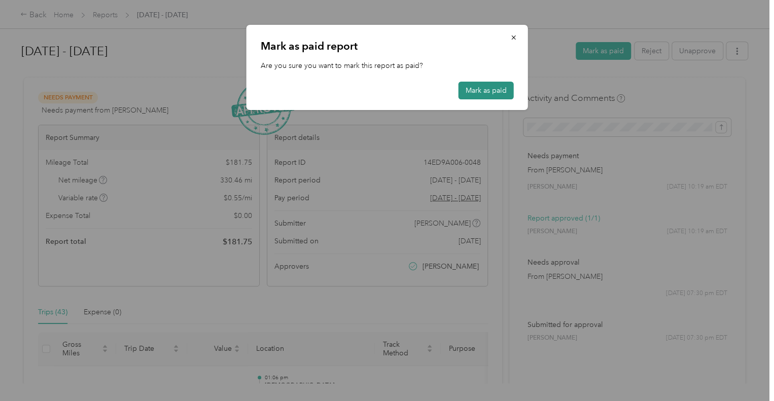
click at [483, 92] on button "Mark as paid" at bounding box center [486, 91] width 55 height 18
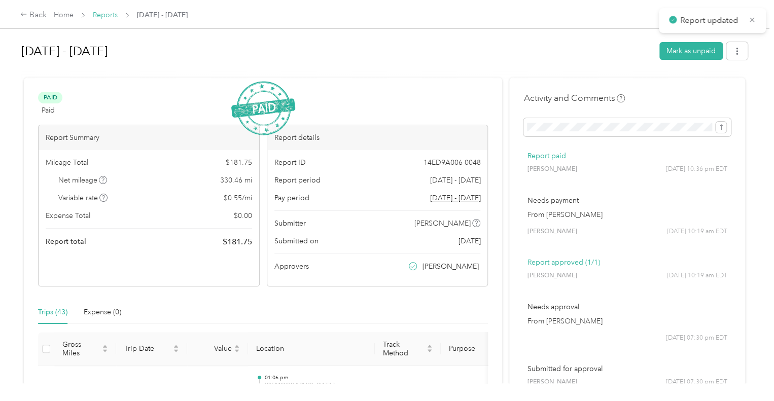
click at [99, 12] on link "Reports" at bounding box center [105, 15] width 25 height 9
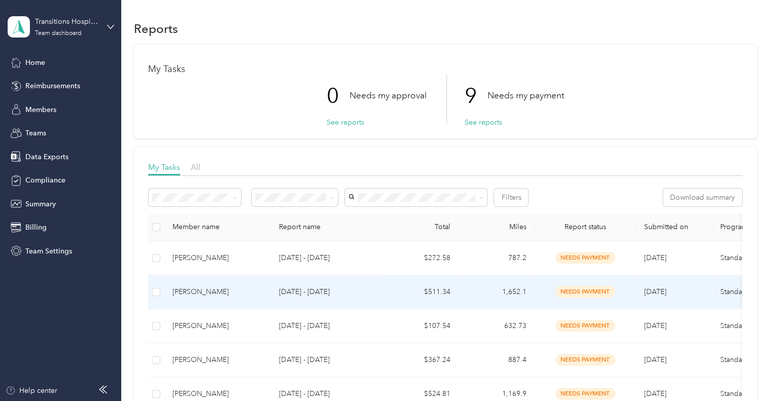
click at [308, 296] on p "[DATE] - [DATE]" at bounding box center [326, 292] width 95 height 11
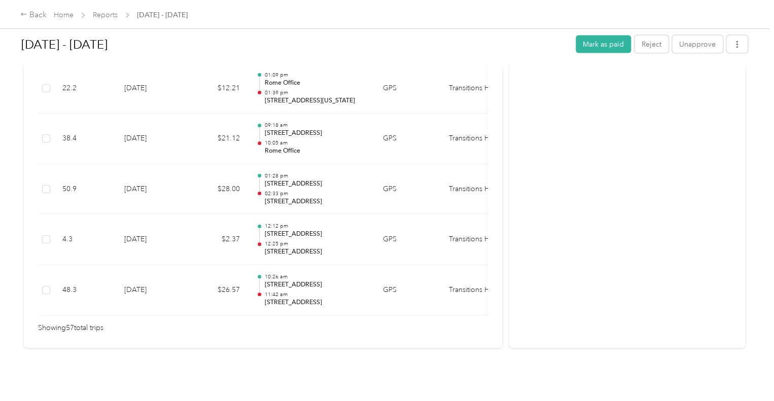
scroll to position [2937, 0]
click at [609, 45] on button "Mark as paid" at bounding box center [603, 45] width 55 height 18
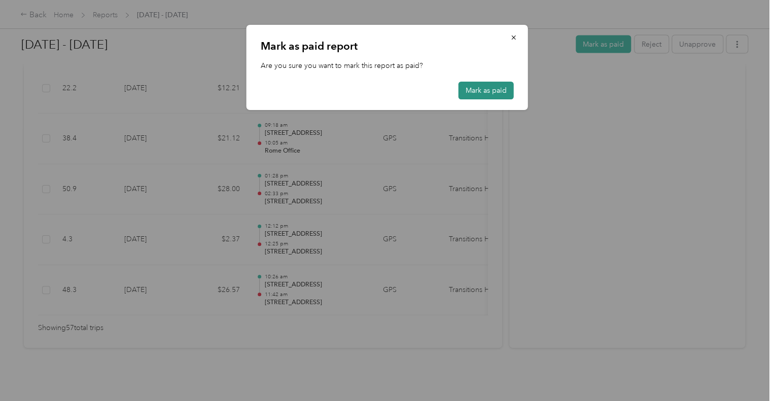
click at [487, 93] on button "Mark as paid" at bounding box center [486, 91] width 55 height 18
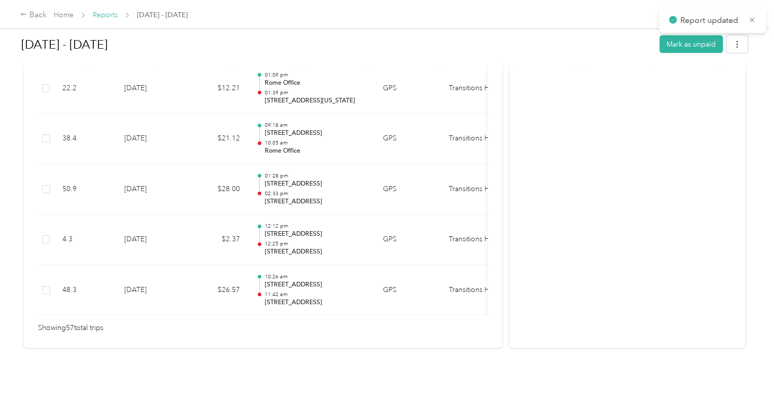
click at [105, 15] on link "Reports" at bounding box center [105, 15] width 25 height 9
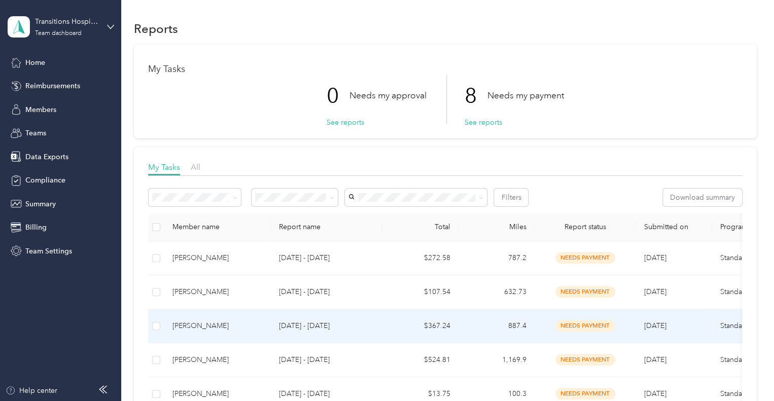
click at [241, 329] on div "[PERSON_NAME]" at bounding box center [217, 326] width 90 height 11
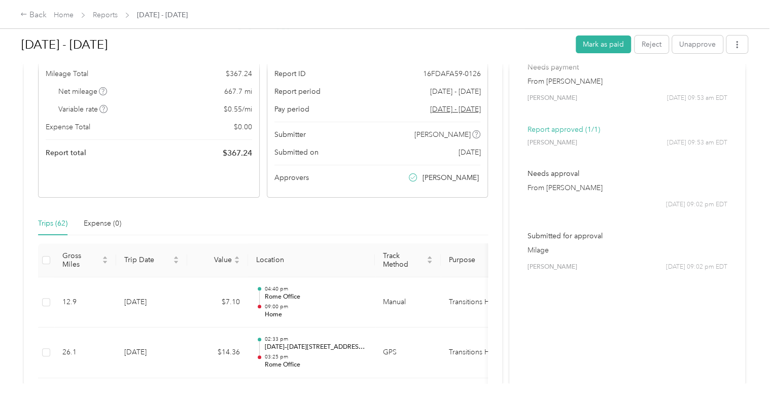
scroll to position [152, 0]
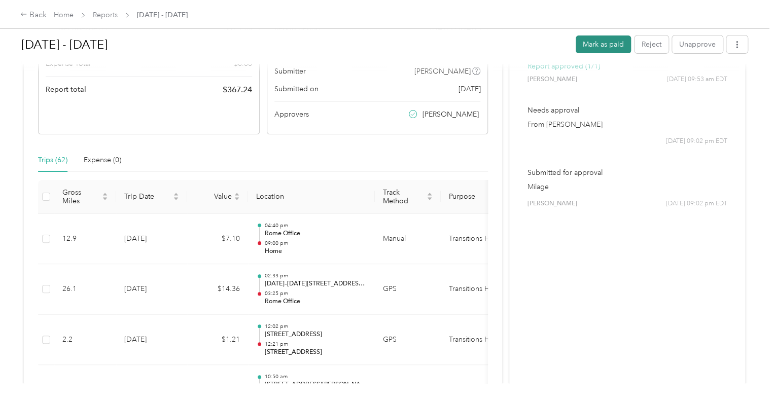
click at [584, 43] on button "Mark as paid" at bounding box center [603, 45] width 55 height 18
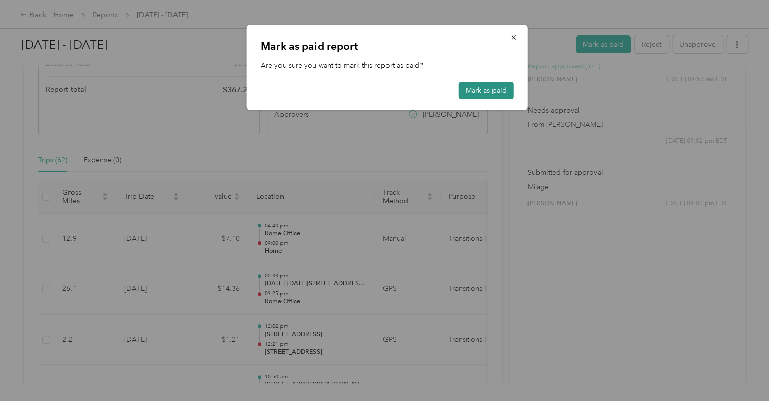
click at [479, 91] on button "Mark as paid" at bounding box center [486, 91] width 55 height 18
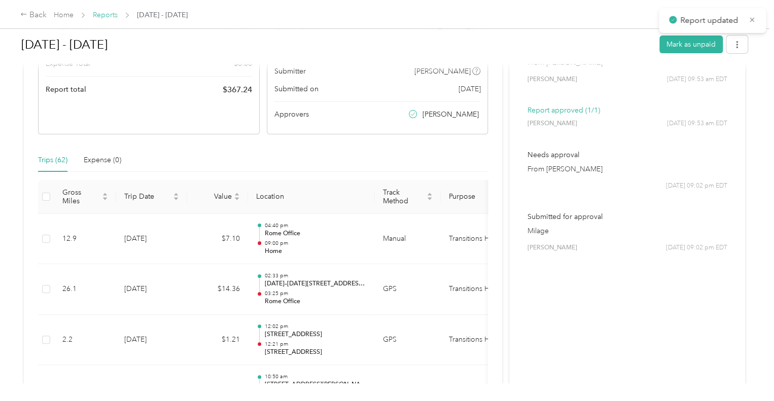
click at [109, 13] on link "Reports" at bounding box center [105, 15] width 25 height 9
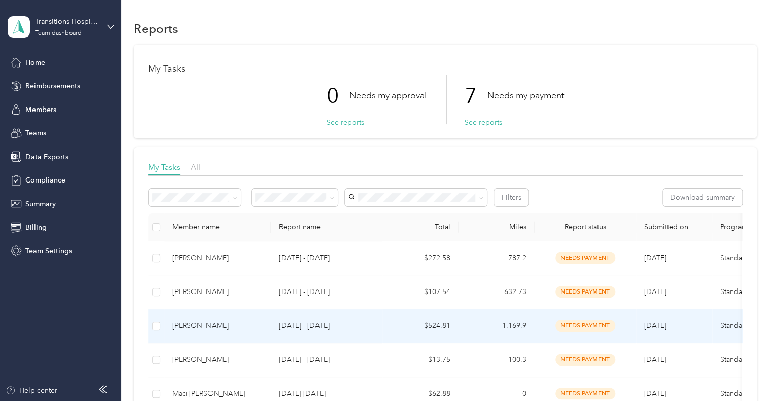
click at [292, 326] on p "[DATE] - [DATE]" at bounding box center [326, 326] width 95 height 11
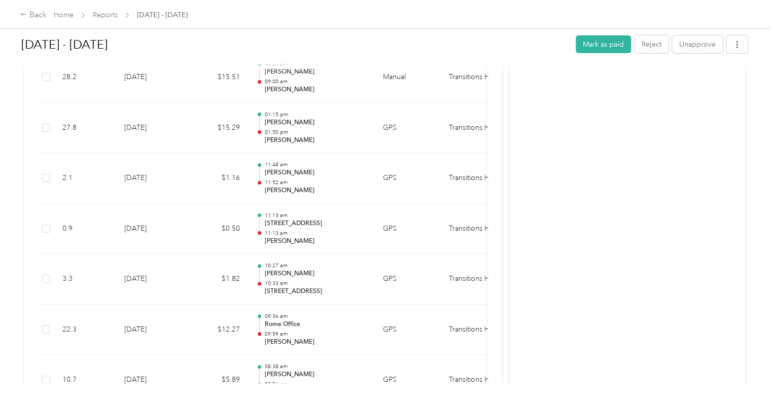
scroll to position [1624, 0]
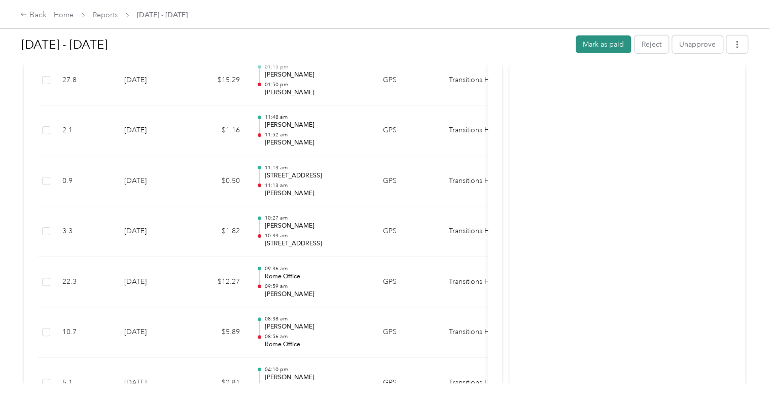
click at [603, 51] on button "Mark as paid" at bounding box center [603, 45] width 55 height 18
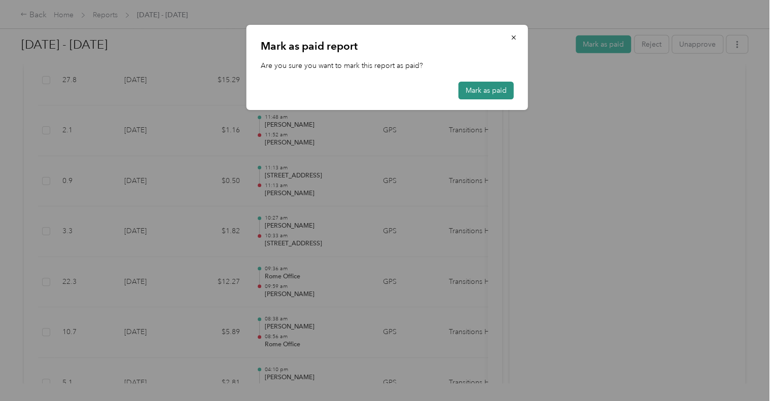
click at [502, 84] on button "Mark as paid" at bounding box center [486, 91] width 55 height 18
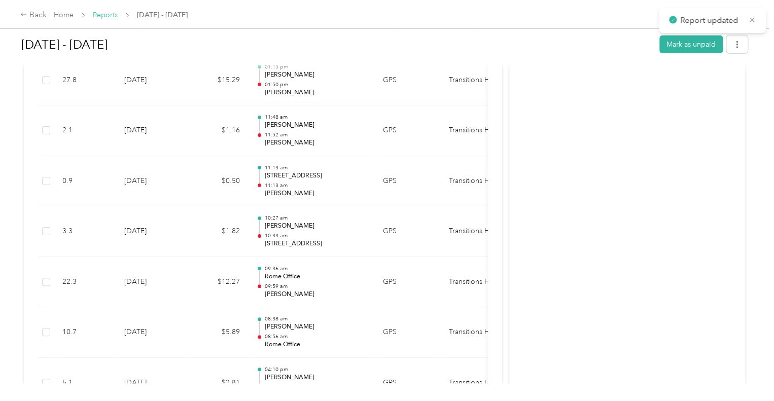
click at [105, 14] on link "Reports" at bounding box center [105, 15] width 25 height 9
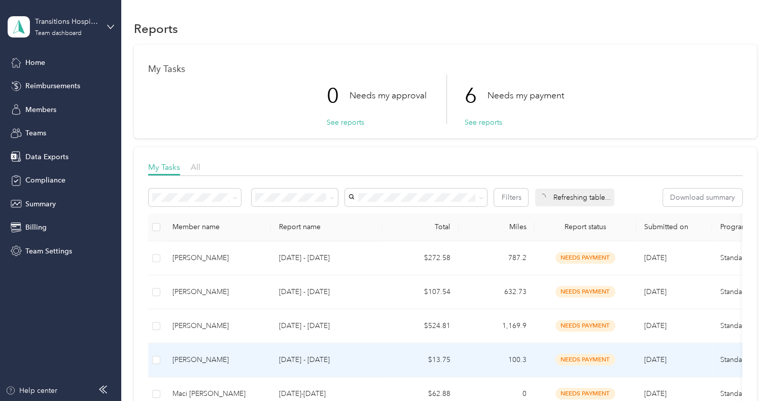
click at [283, 357] on p "[DATE] - [DATE]" at bounding box center [326, 360] width 95 height 11
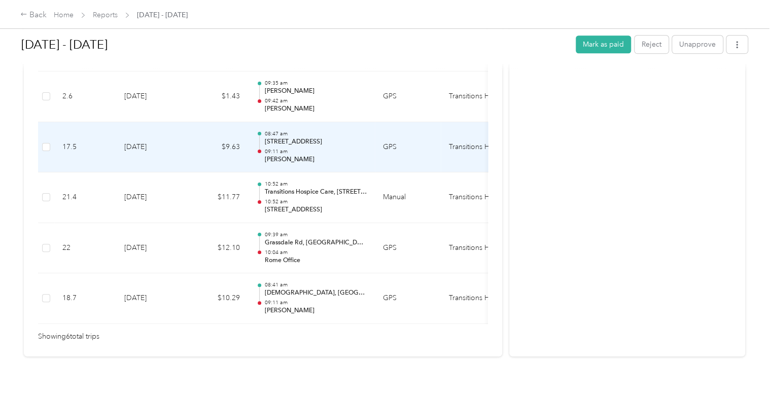
scroll to position [355, 0]
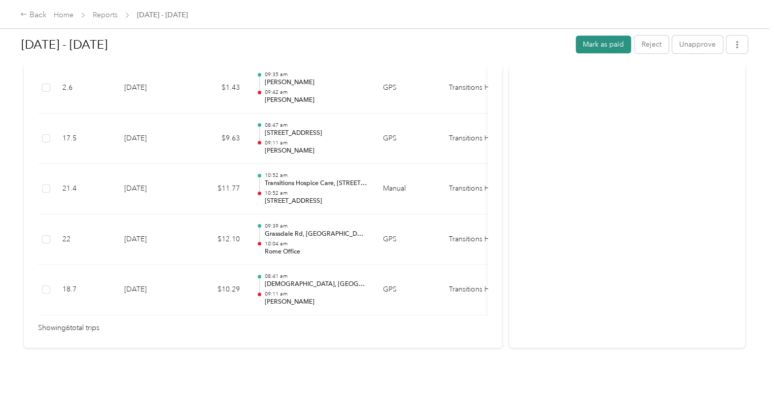
click at [597, 46] on button "Mark as paid" at bounding box center [603, 45] width 55 height 18
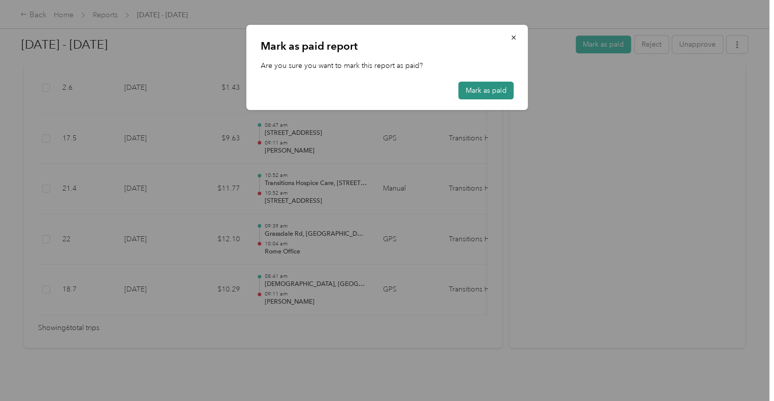
click at [474, 96] on button "Mark as paid" at bounding box center [486, 91] width 55 height 18
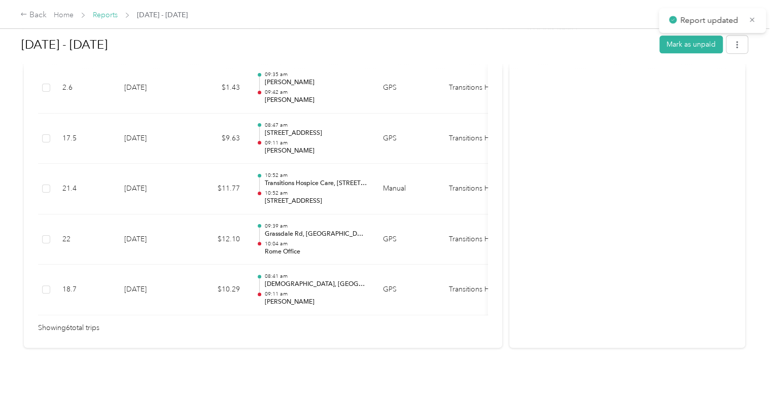
click at [110, 18] on link "Reports" at bounding box center [105, 15] width 25 height 9
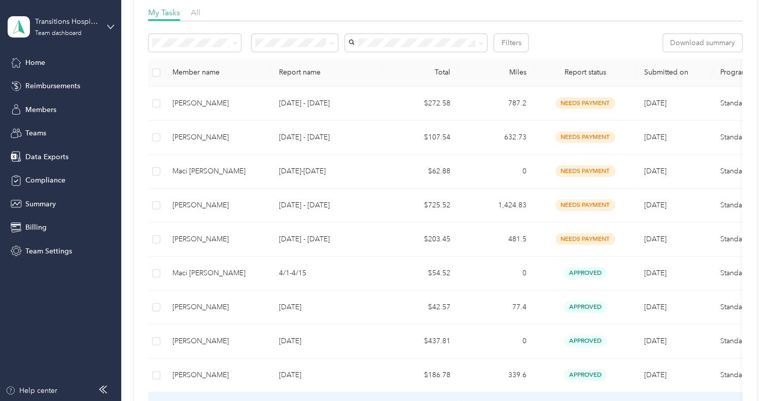
scroll to position [152, 0]
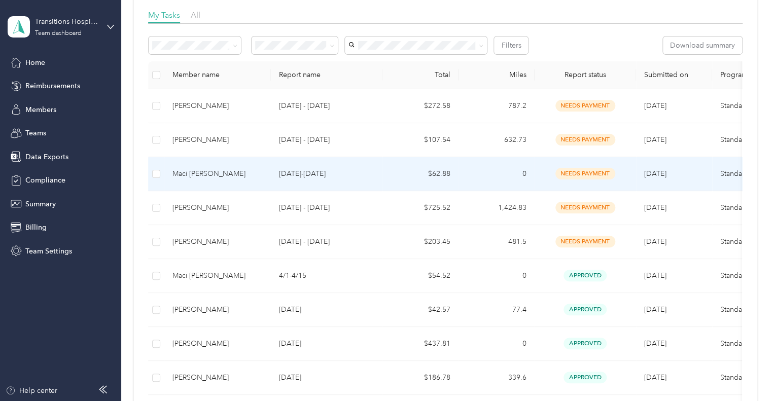
click at [294, 172] on p "[DATE]-[DATE]" at bounding box center [326, 173] width 95 height 11
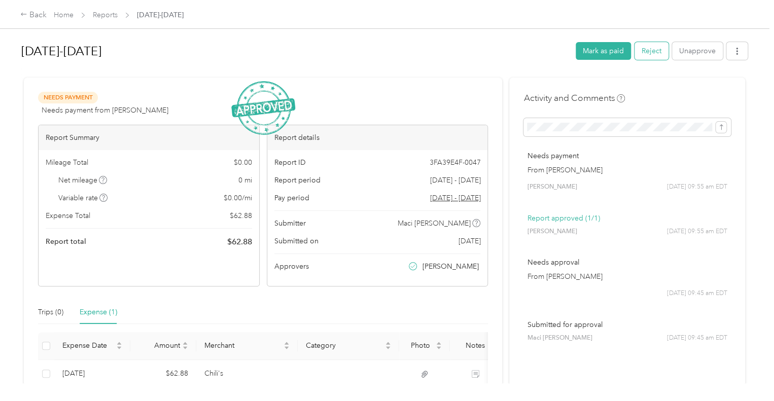
click at [647, 53] on button "Reject" at bounding box center [652, 51] width 34 height 18
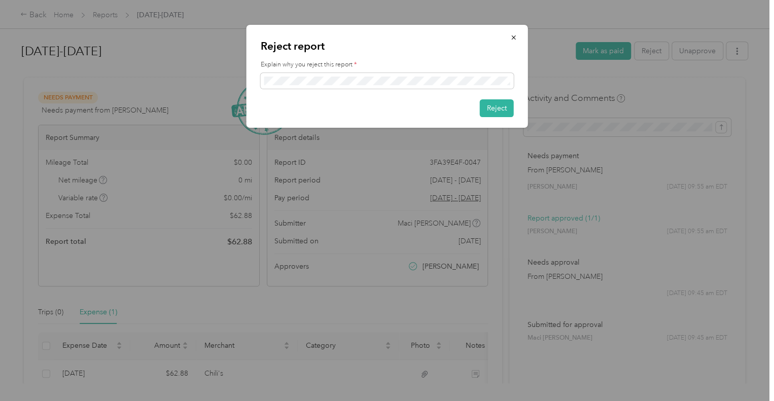
click at [426, 369] on div at bounding box center [387, 200] width 774 height 401
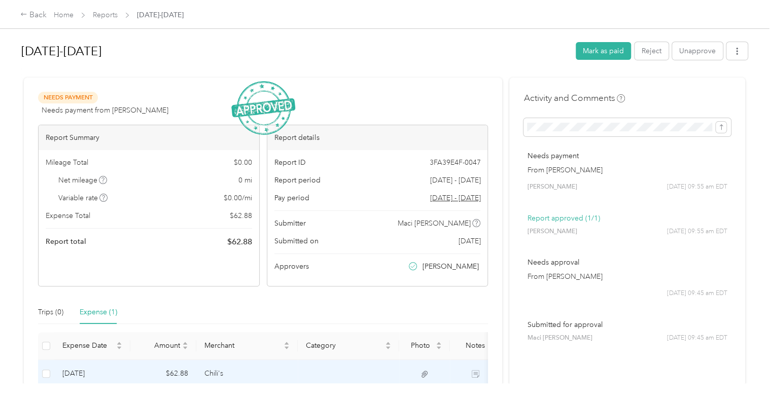
click at [349, 371] on td at bounding box center [348, 374] width 101 height 28
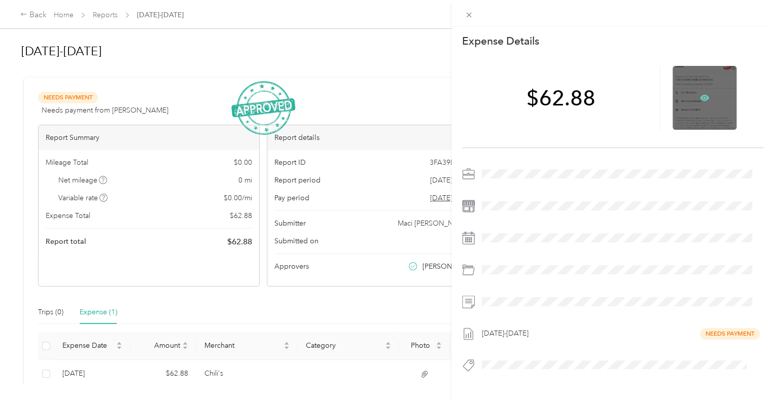
click at [702, 93] on icon at bounding box center [704, 97] width 9 height 9
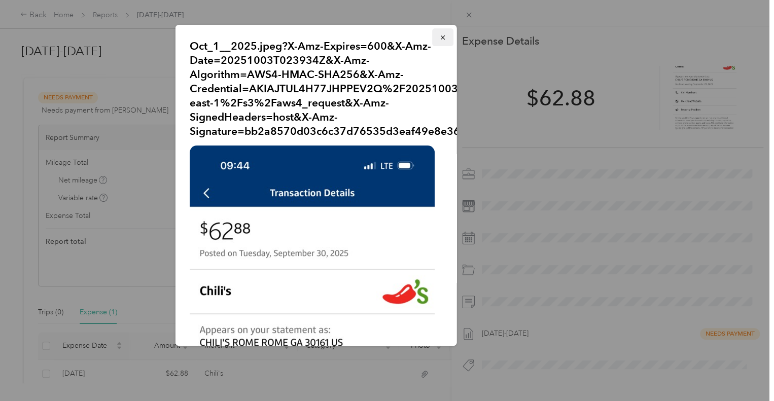
click at [439, 35] on icon "button" at bounding box center [442, 37] width 7 height 7
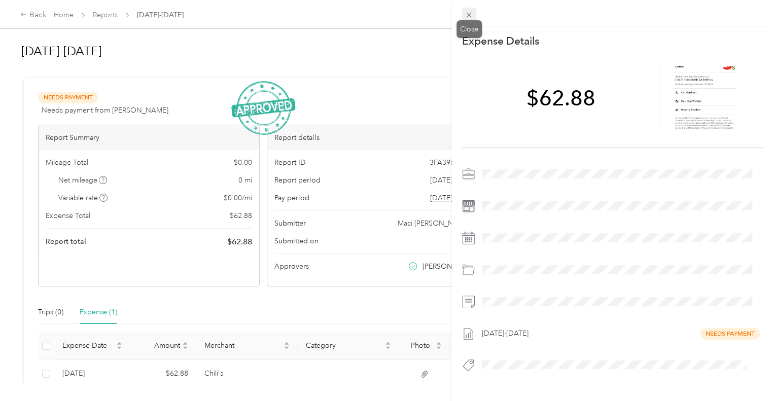
click at [471, 10] on span at bounding box center [469, 15] width 14 height 14
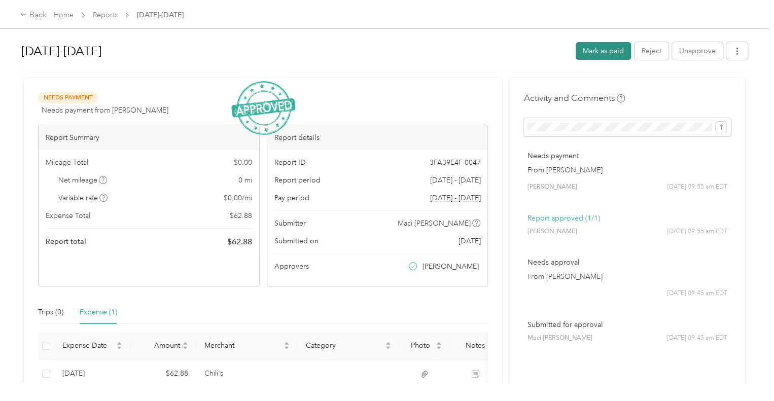
click at [601, 51] on button "Mark as paid" at bounding box center [603, 51] width 55 height 18
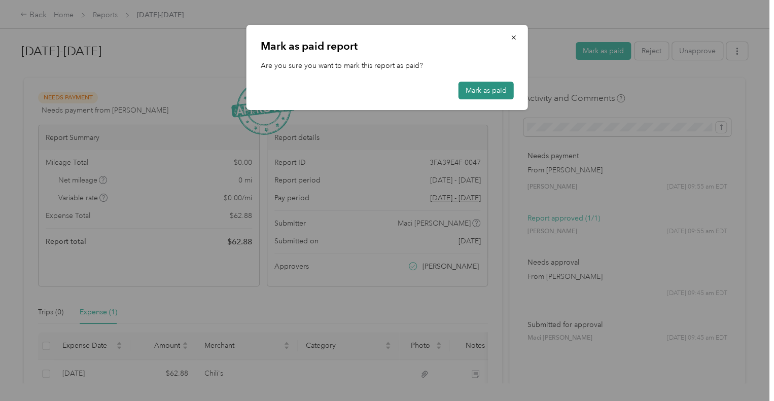
click at [481, 90] on button "Mark as paid" at bounding box center [486, 91] width 55 height 18
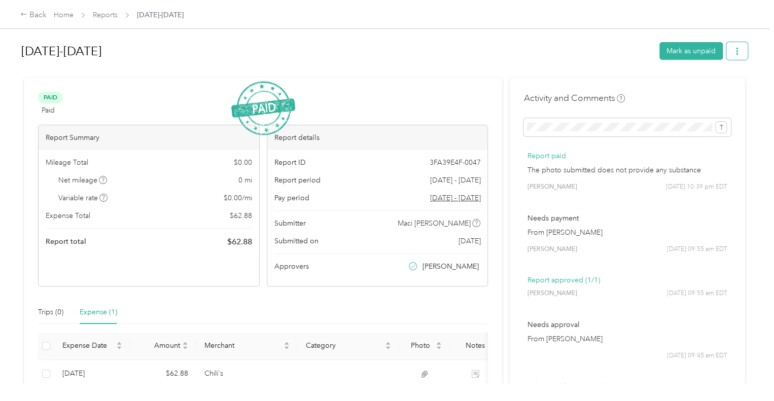
click at [737, 52] on icon "button" at bounding box center [737, 51] width 7 height 7
click at [711, 86] on span "Download" at bounding box center [705, 88] width 33 height 11
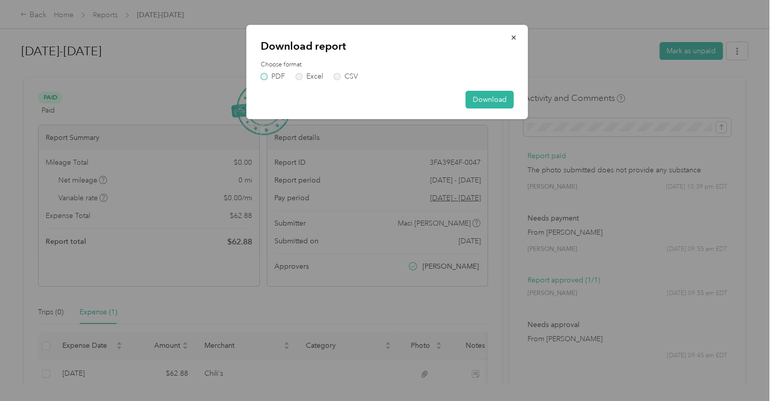
click at [263, 79] on label "PDF" at bounding box center [273, 76] width 24 height 7
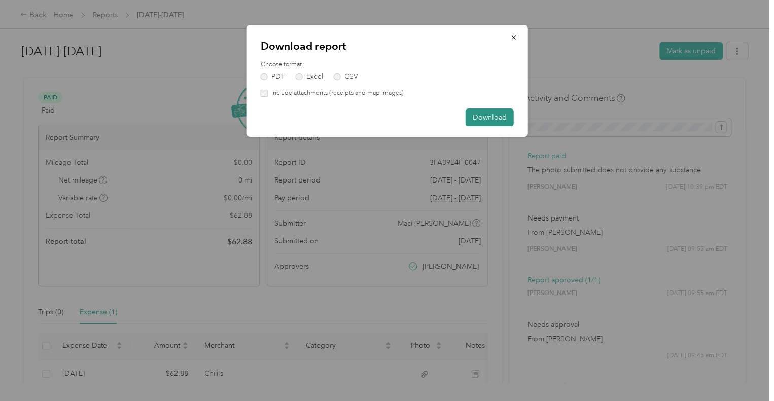
click at [482, 119] on button "Download" at bounding box center [490, 118] width 48 height 18
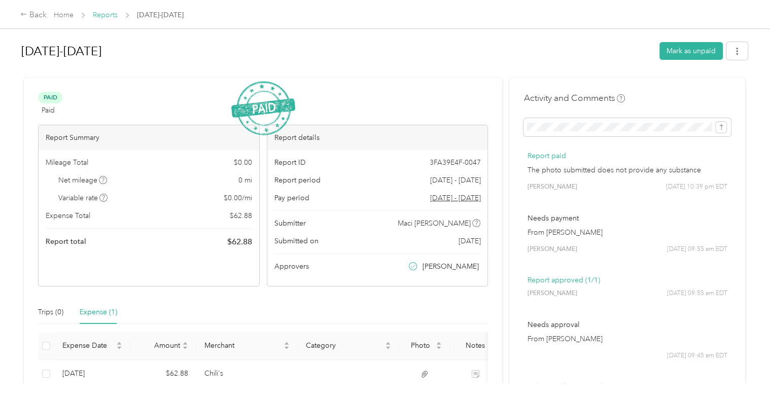
click at [101, 16] on link "Reports" at bounding box center [105, 15] width 25 height 9
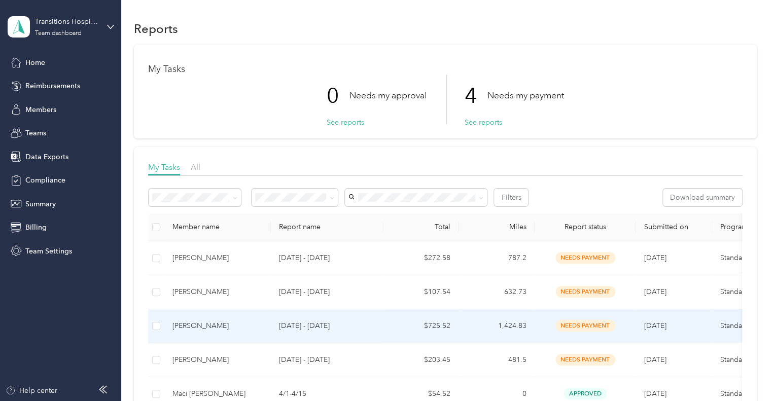
click at [379, 327] on td "[DATE] - [DATE]" at bounding box center [327, 326] width 112 height 34
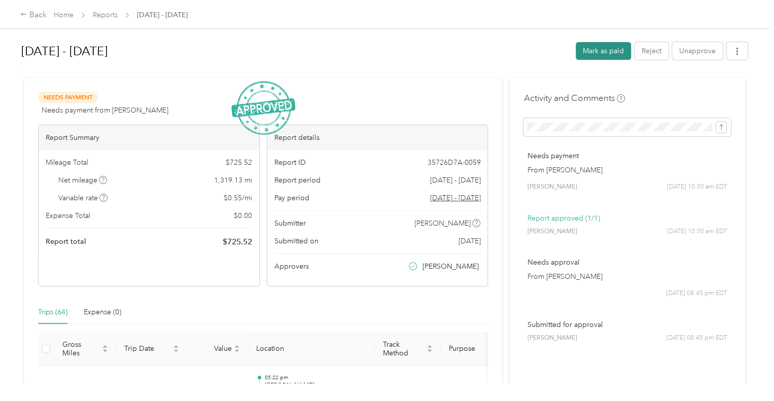
click at [612, 54] on button "Mark as paid" at bounding box center [603, 51] width 55 height 18
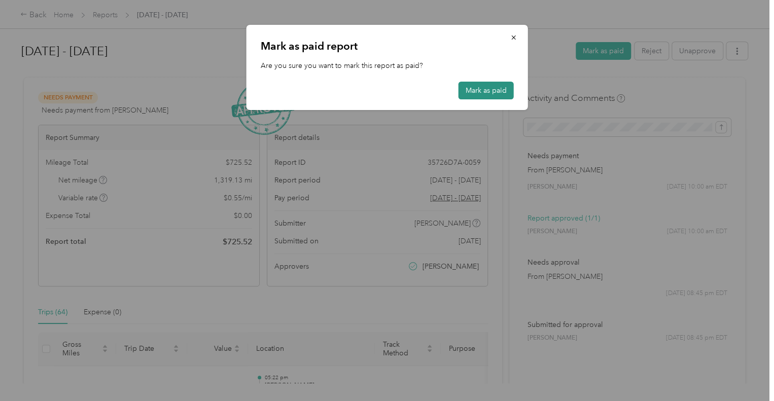
click at [483, 85] on button "Mark as paid" at bounding box center [486, 91] width 55 height 18
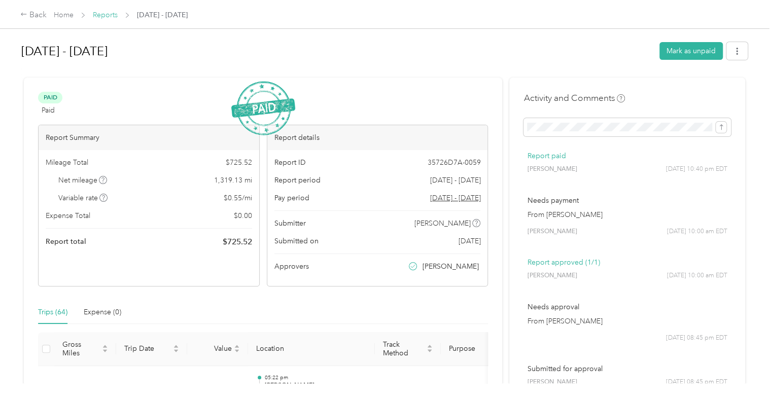
click at [108, 18] on link "Reports" at bounding box center [105, 15] width 25 height 9
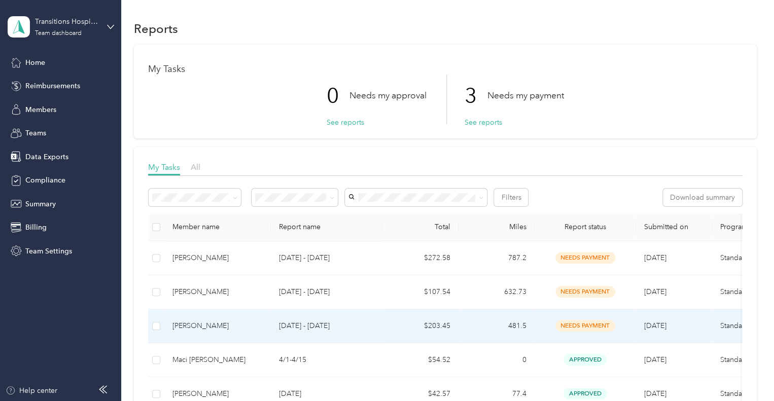
click at [279, 326] on p "[DATE] - [DATE]" at bounding box center [326, 326] width 95 height 11
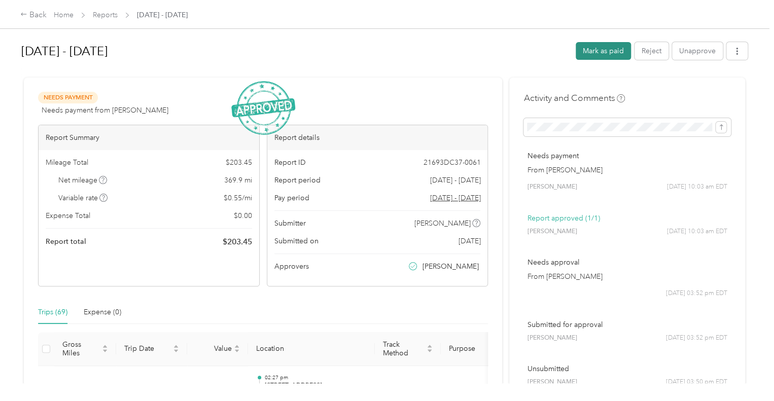
click at [588, 50] on button "Mark as paid" at bounding box center [603, 51] width 55 height 18
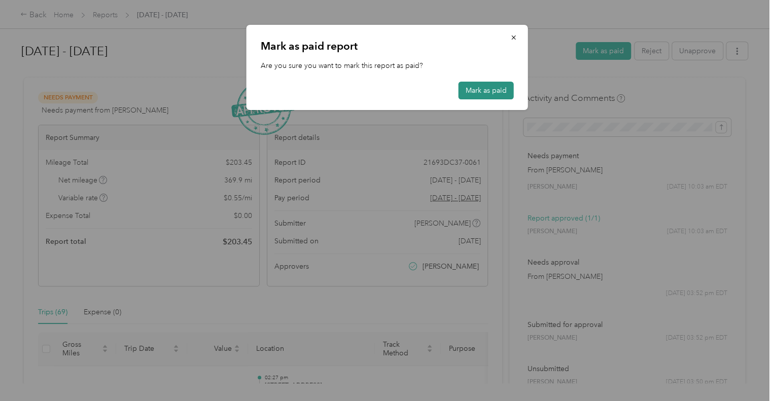
click at [484, 96] on button "Mark as paid" at bounding box center [486, 91] width 55 height 18
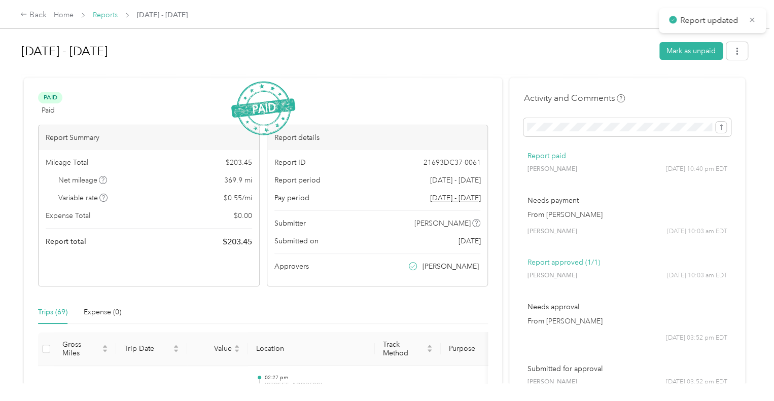
click at [103, 16] on link "Reports" at bounding box center [105, 15] width 25 height 9
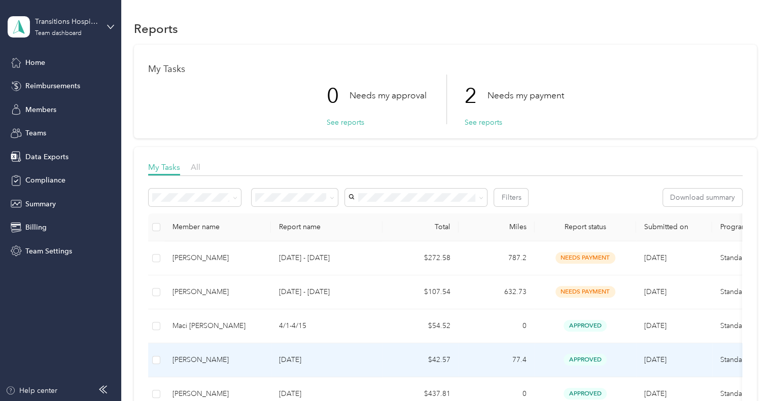
click at [365, 369] on td "[DATE]" at bounding box center [327, 360] width 112 height 34
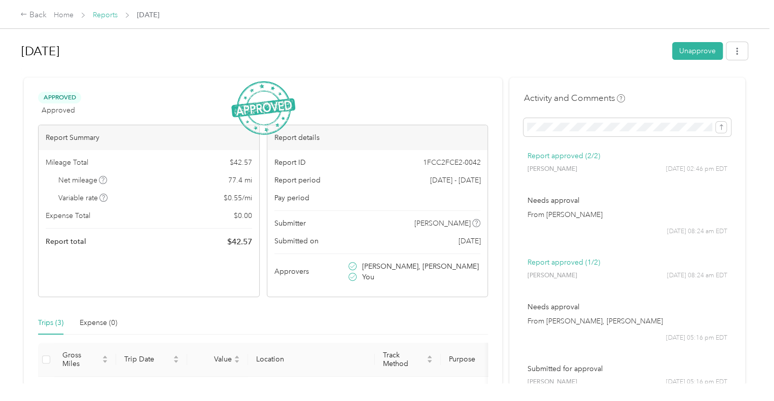
click at [107, 15] on link "Reports" at bounding box center [105, 15] width 25 height 9
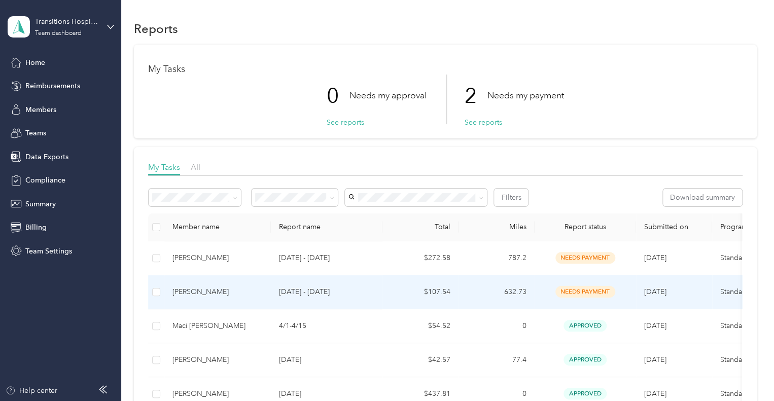
click at [213, 298] on td "[PERSON_NAME]" at bounding box center [217, 292] width 107 height 34
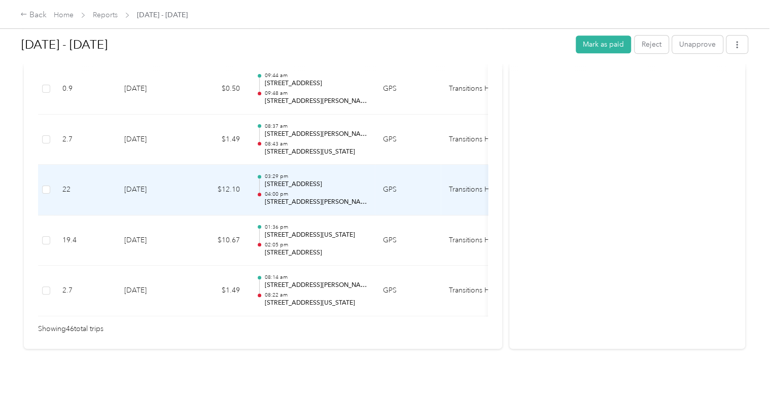
scroll to position [2382, 0]
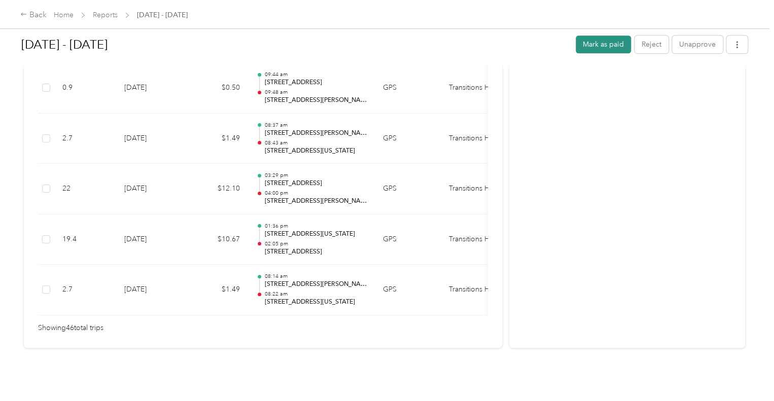
click at [603, 45] on button "Mark as paid" at bounding box center [603, 45] width 55 height 18
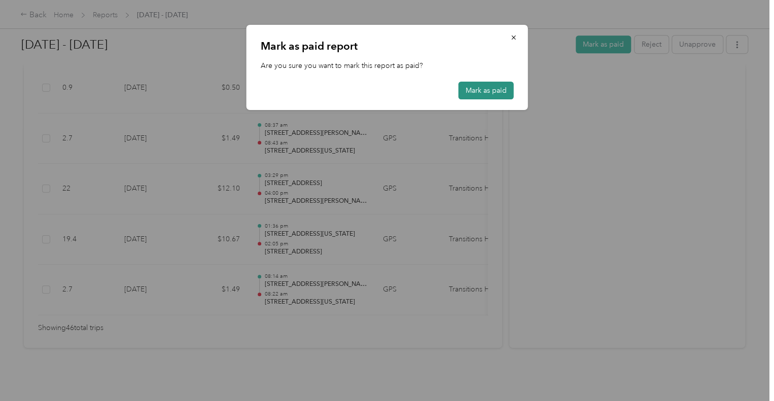
click at [480, 88] on button "Mark as paid" at bounding box center [486, 91] width 55 height 18
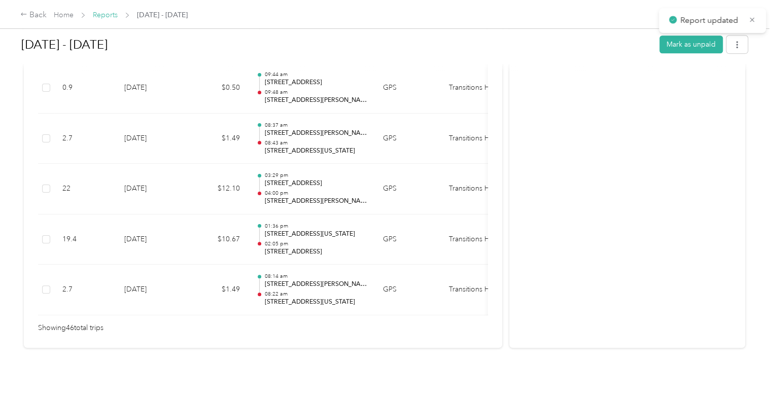
click at [101, 16] on link "Reports" at bounding box center [105, 15] width 25 height 9
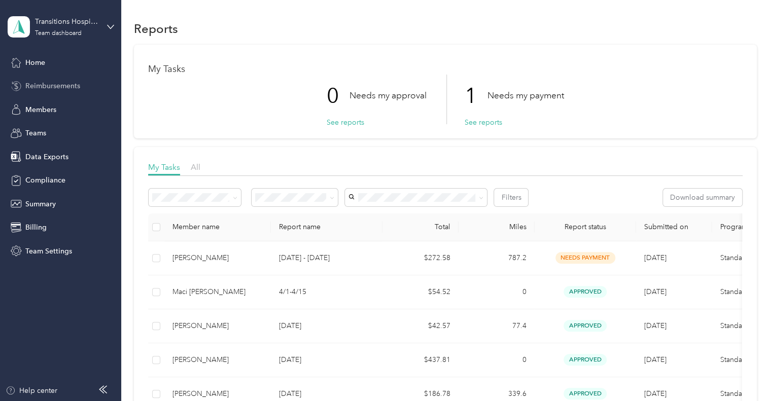
click at [63, 84] on span "Reimbursements" at bounding box center [52, 86] width 55 height 11
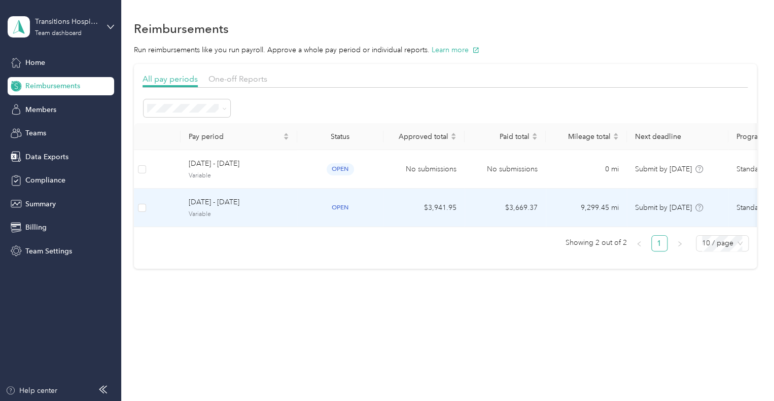
click at [240, 198] on span "[DATE] - [DATE]" at bounding box center [239, 202] width 100 height 11
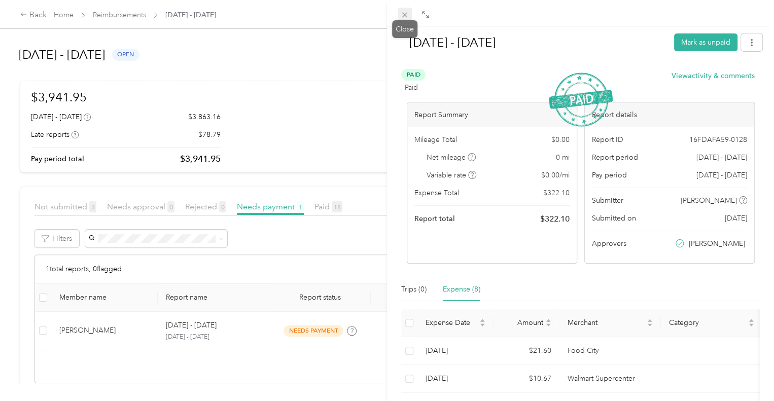
click at [404, 14] on icon at bounding box center [404, 15] width 9 height 9
